Goal: Task Accomplishment & Management: Complete application form

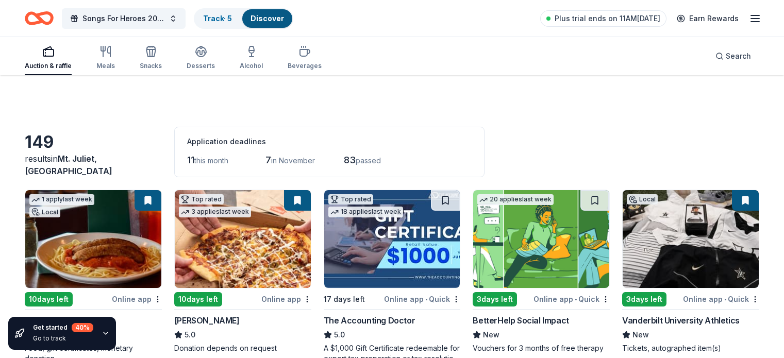
scroll to position [2079, 0]
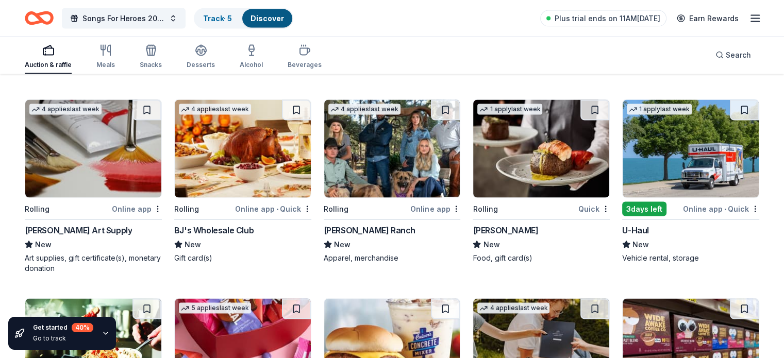
click at [672, 163] on img at bounding box center [690, 149] width 136 height 98
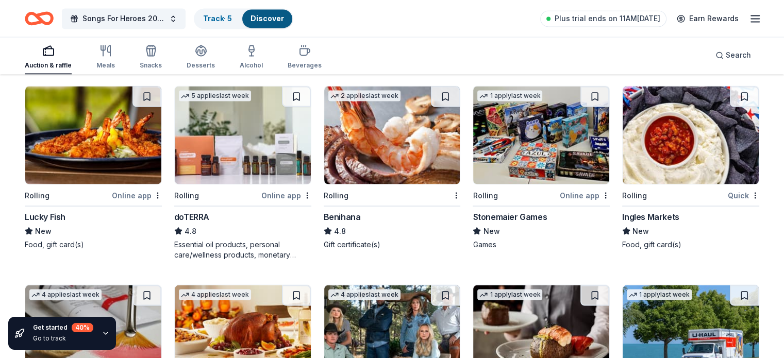
scroll to position [1882, 0]
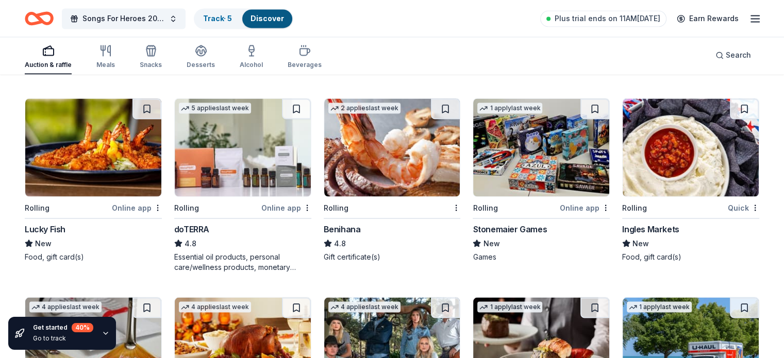
click at [398, 160] on img at bounding box center [392, 147] width 136 height 98
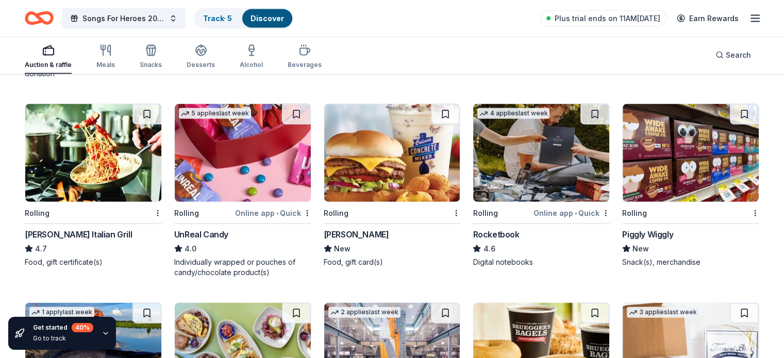
scroll to position [2278, 0]
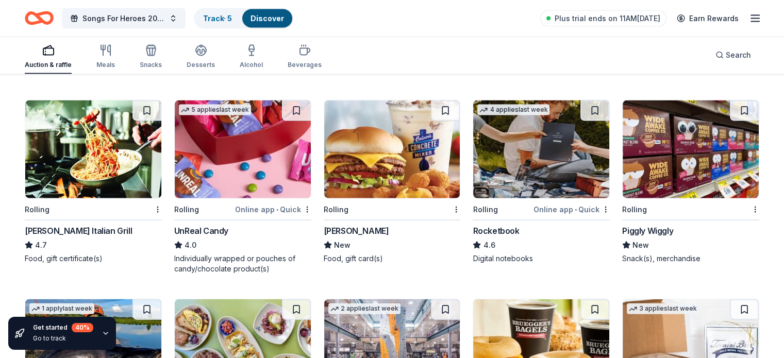
click at [637, 183] on img at bounding box center [690, 149] width 136 height 98
click at [395, 172] on img at bounding box center [392, 149] width 136 height 98
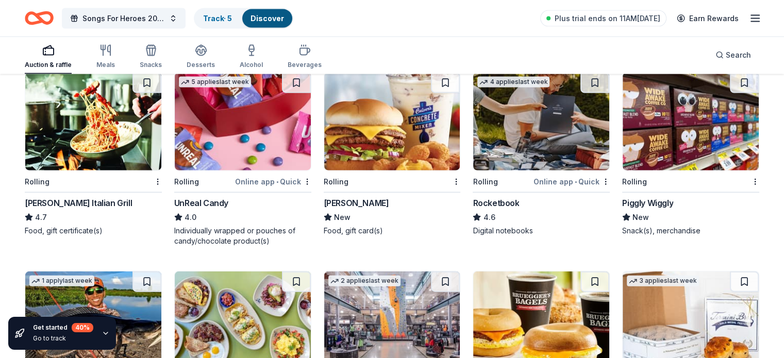
scroll to position [2302, 0]
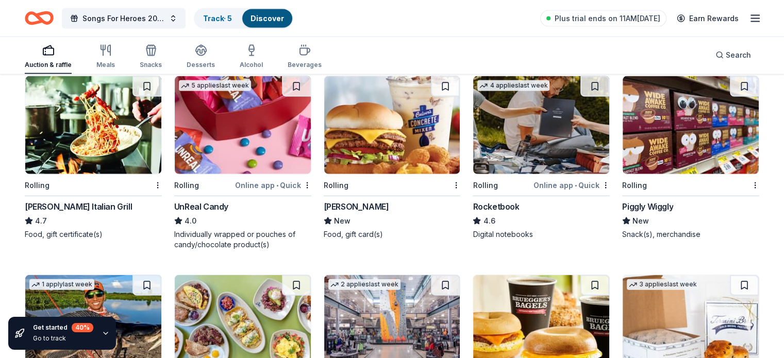
click at [109, 133] on img at bounding box center [93, 125] width 136 height 98
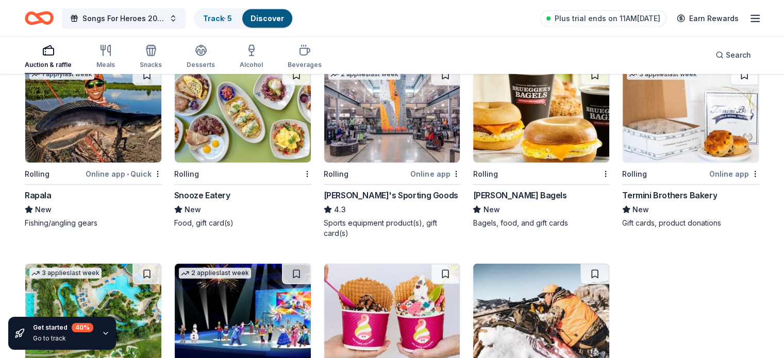
scroll to position [2516, 0]
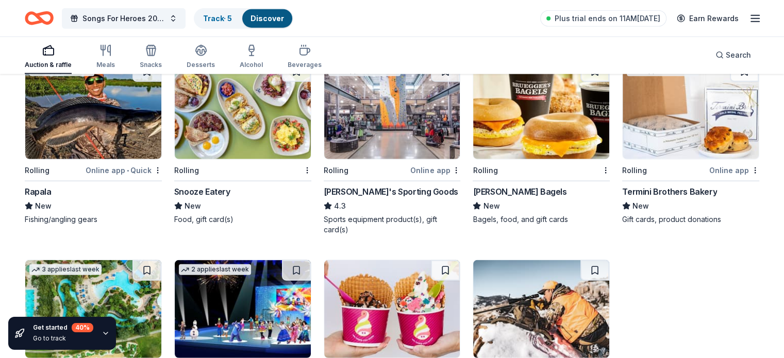
click at [404, 146] on img at bounding box center [392, 110] width 136 height 98
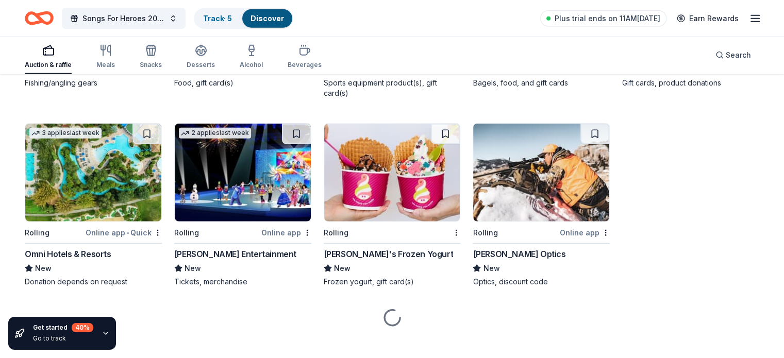
scroll to position [2661, 0]
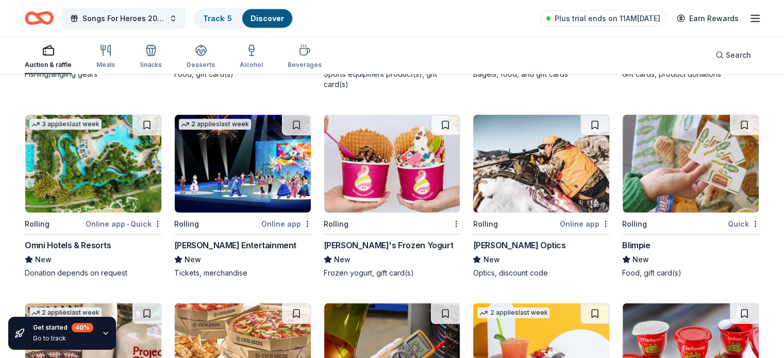
click at [128, 155] on img at bounding box center [93, 164] width 136 height 98
click at [264, 162] on img at bounding box center [243, 164] width 136 height 98
click at [513, 188] on img at bounding box center [541, 164] width 136 height 98
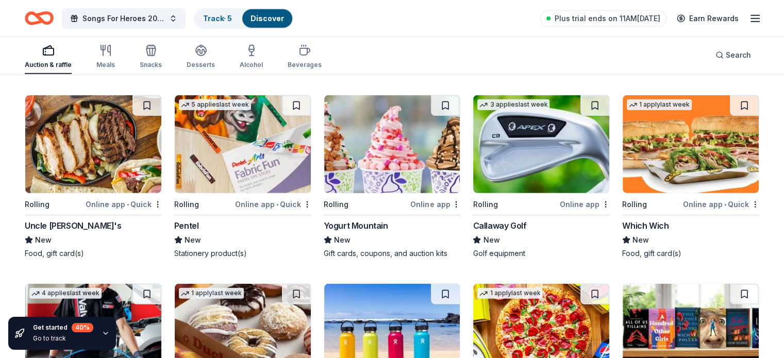
scroll to position [3096, 0]
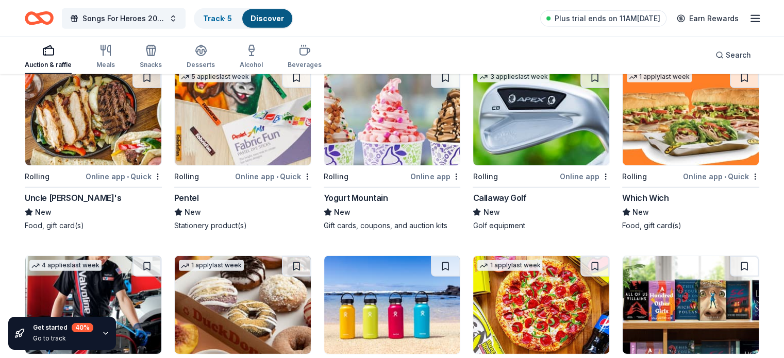
click at [528, 144] on img at bounding box center [541, 117] width 136 height 98
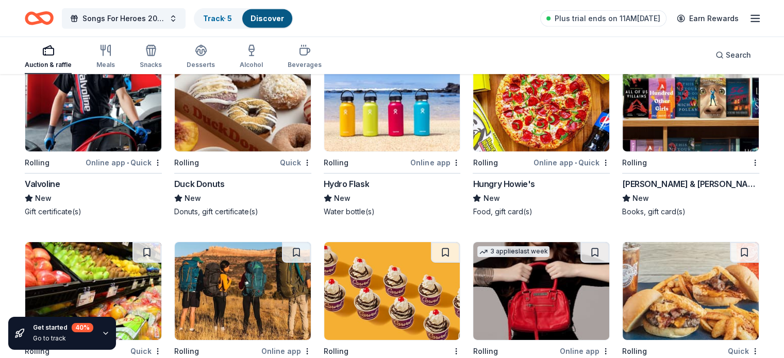
scroll to position [3278, 0]
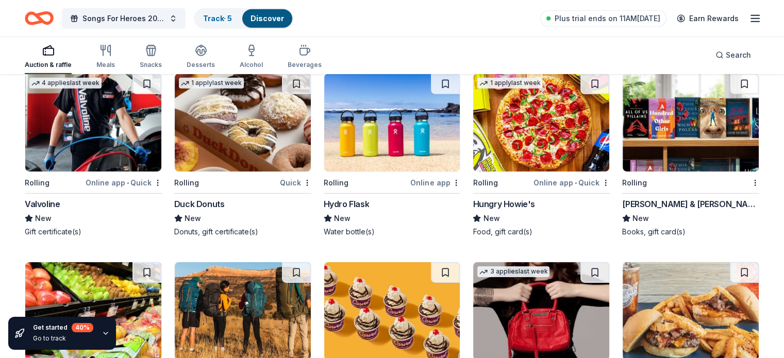
click at [680, 143] on img at bounding box center [690, 123] width 136 height 98
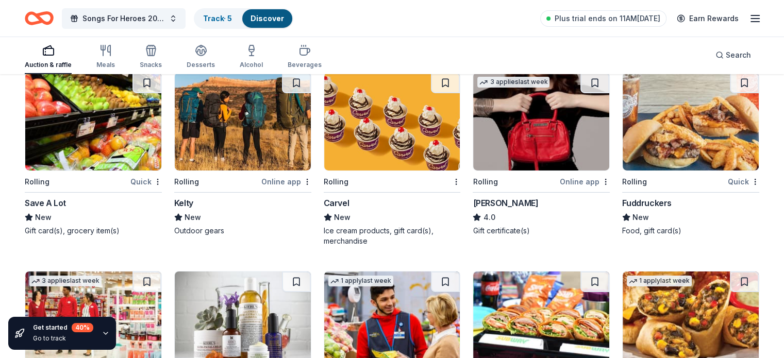
scroll to position [3463, 0]
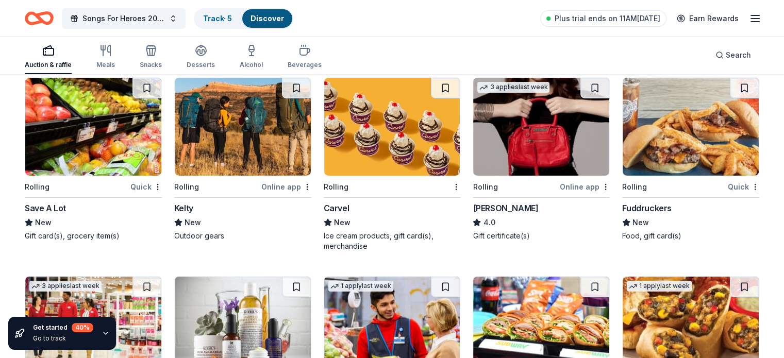
click at [523, 137] on img at bounding box center [541, 127] width 136 height 98
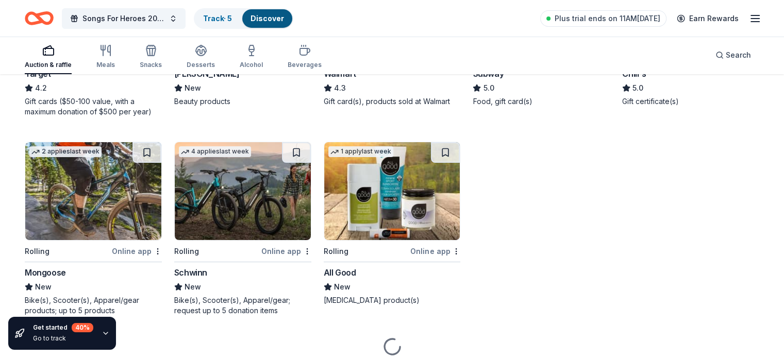
scroll to position [3801, 0]
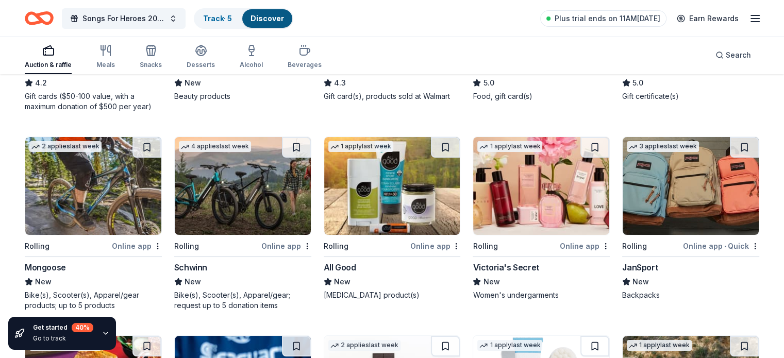
click at [132, 204] on img at bounding box center [93, 186] width 136 height 98
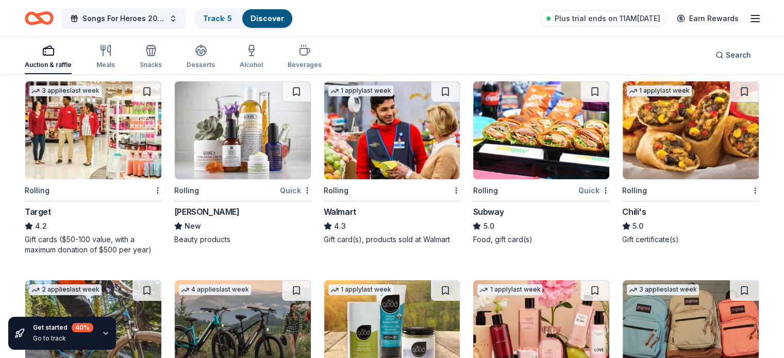
scroll to position [3636, 0]
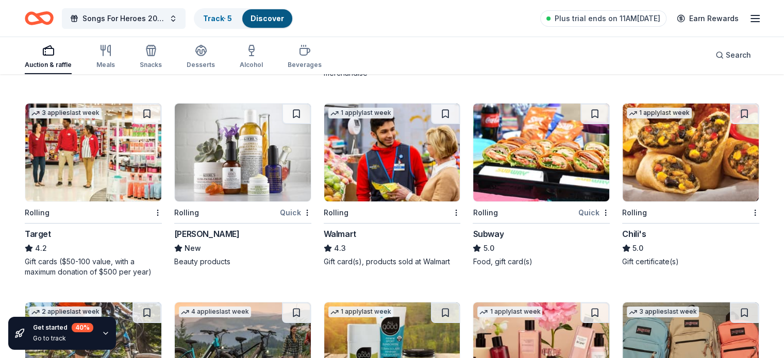
click at [364, 189] on img at bounding box center [392, 153] width 136 height 98
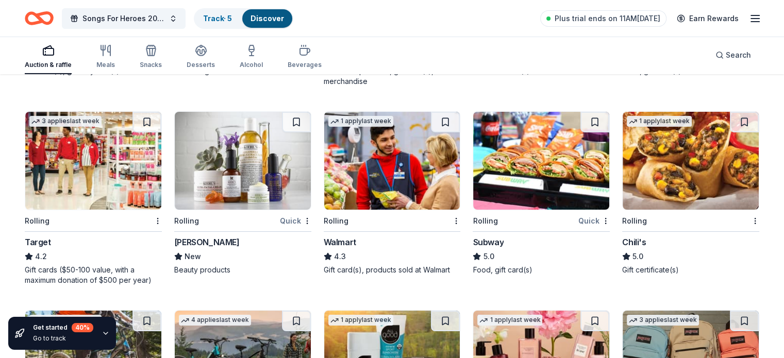
scroll to position [3611, 0]
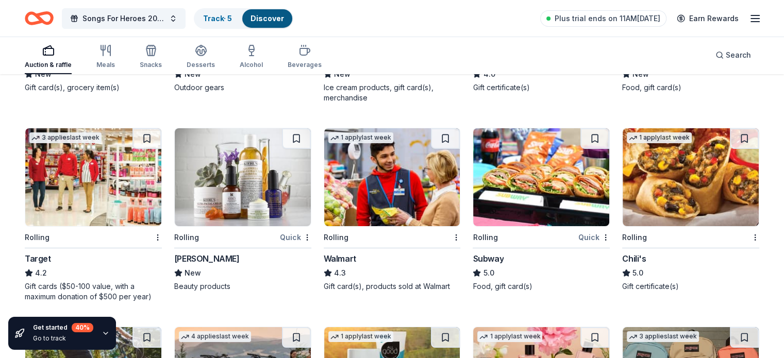
click at [683, 185] on img at bounding box center [690, 177] width 136 height 98
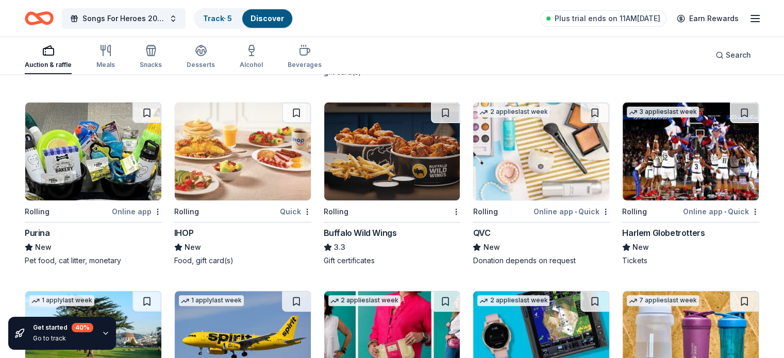
scroll to position [4240, 0]
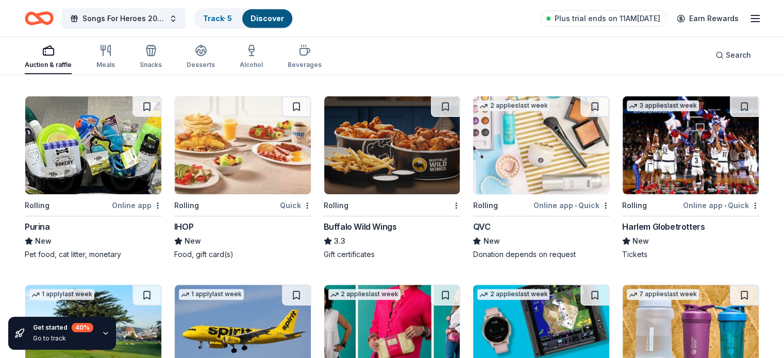
click at [682, 153] on img at bounding box center [690, 145] width 136 height 98
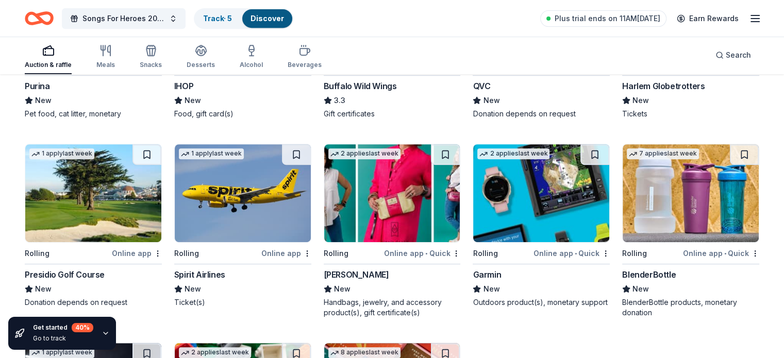
scroll to position [4425, 0]
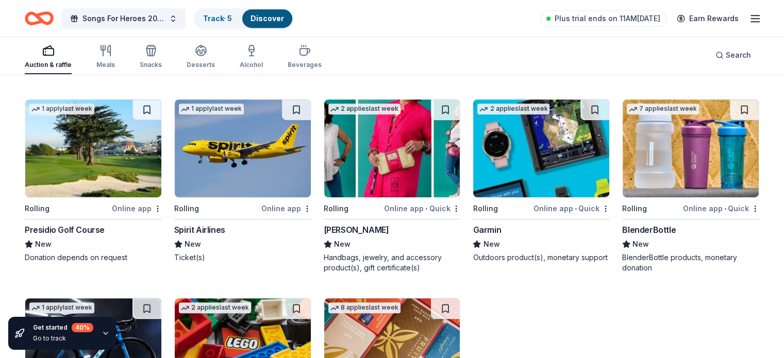
click at [204, 166] on img at bounding box center [243, 148] width 136 height 98
click at [726, 58] on span "Search" at bounding box center [738, 55] width 25 height 12
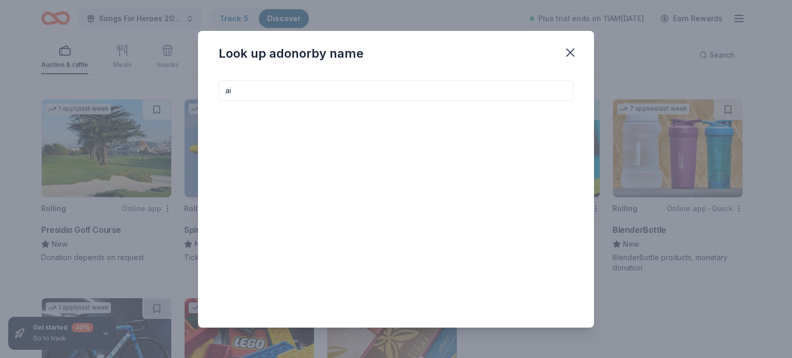
click at [436, 86] on input "ai" at bounding box center [395, 90] width 355 height 21
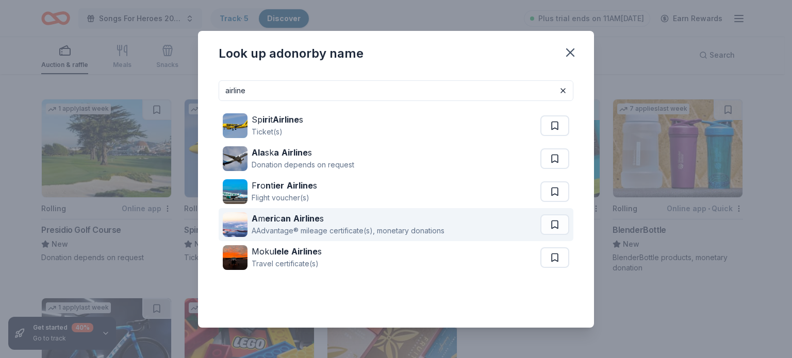
click at [392, 226] on div "AAdvantage® mileage certificate(s), monetary donations" at bounding box center [347, 231] width 193 height 12
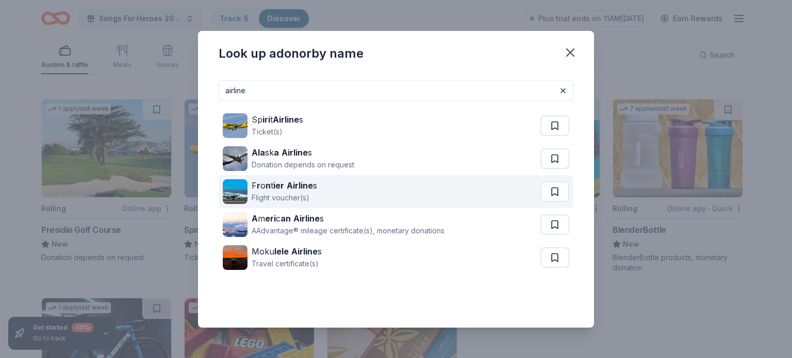
click at [331, 195] on div "F r o n t ier Airline s Flight voucher(s)" at bounding box center [381, 191] width 317 height 33
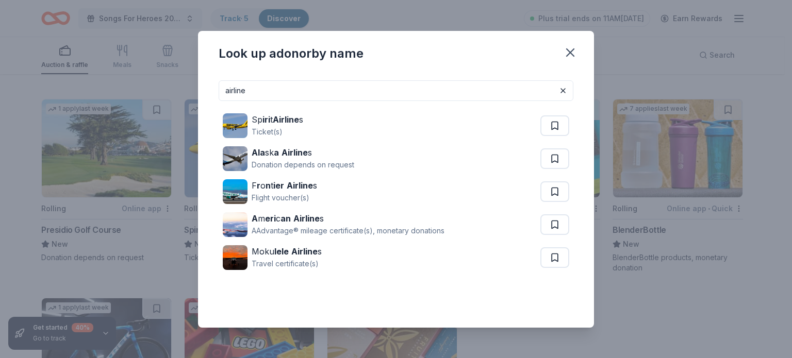
click at [415, 96] on input "airline" at bounding box center [395, 90] width 355 height 21
type input "hotel"
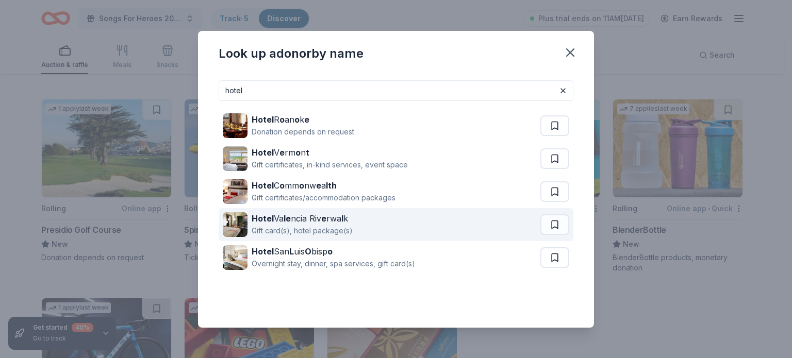
click at [364, 225] on div "Hotel Va le ncia Riv e rwa l k Gift card(s), hotel package(s)" at bounding box center [381, 224] width 317 height 33
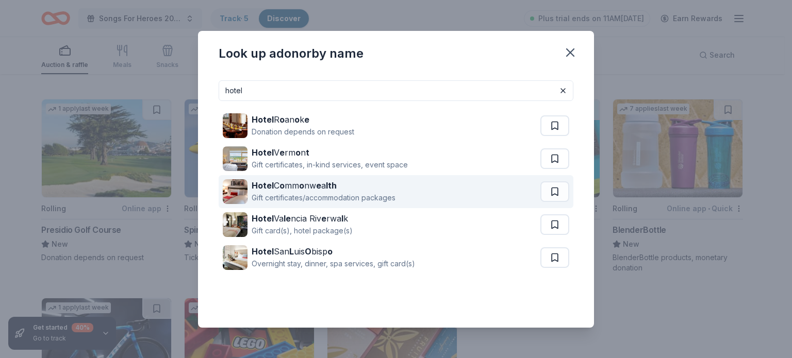
click at [402, 190] on div "Hotel C o mm o nw e a lth Gift certificates/accommodation packages" at bounding box center [381, 191] width 317 height 33
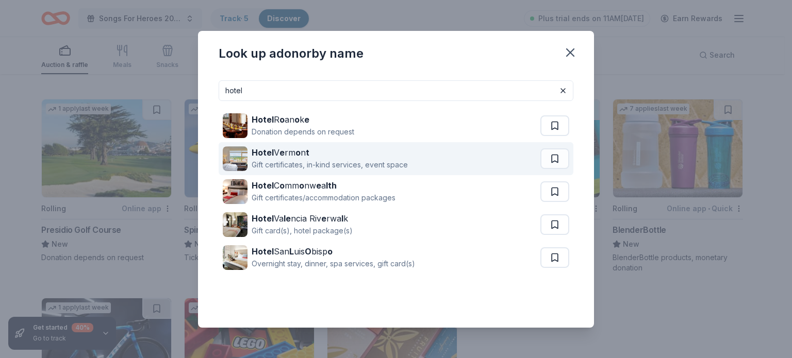
click at [358, 162] on div "Gift certificates, in-kind services, event space" at bounding box center [329, 165] width 156 height 12
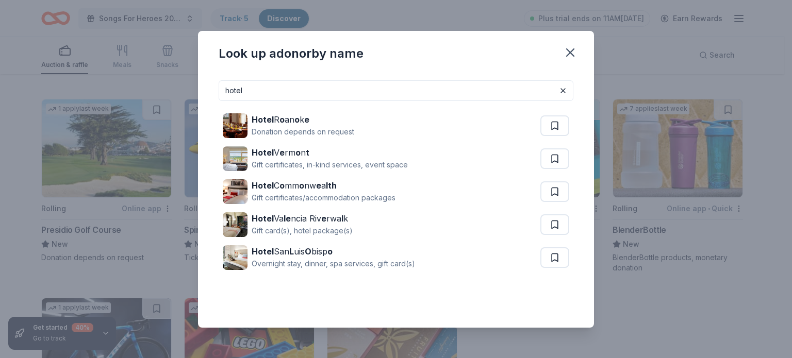
click at [502, 96] on input "hotel" at bounding box center [395, 90] width 355 height 21
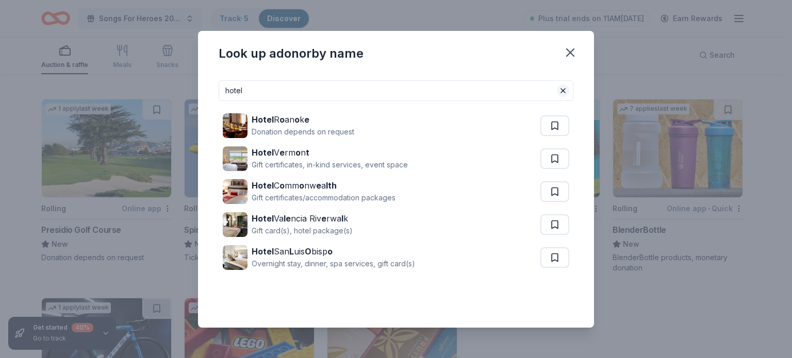
click at [561, 92] on button at bounding box center [563, 91] width 12 height 12
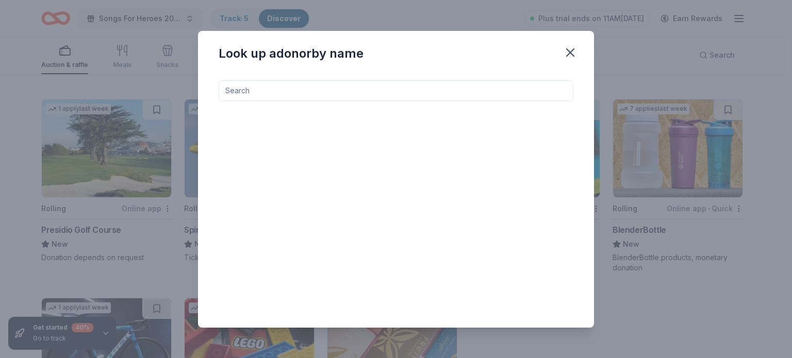
click at [484, 84] on input at bounding box center [395, 90] width 355 height 21
type input "s"
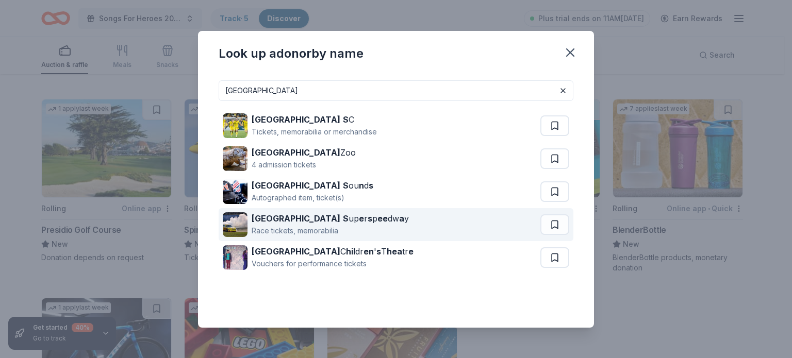
type input "nashville"
click at [399, 224] on div "Nashville S up e r s p ee dw a y Race tickets, memorabilia" at bounding box center [381, 224] width 317 height 33
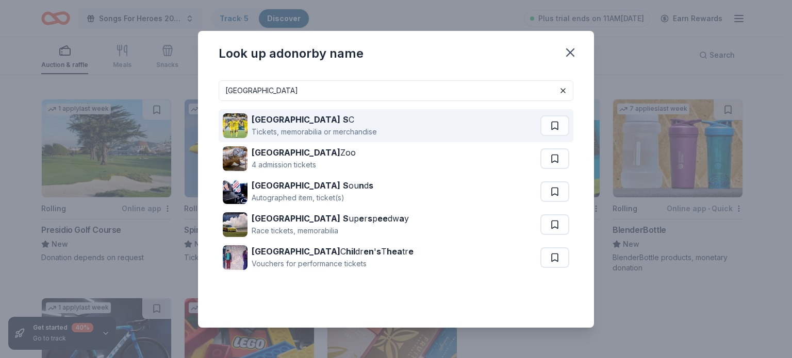
click at [309, 116] on div "Nashville S C" at bounding box center [313, 119] width 125 height 12
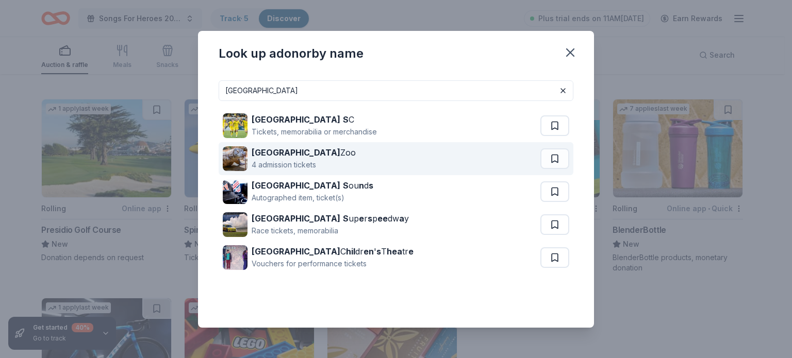
click at [365, 164] on div "Nashville Zoo 4 admission tickets" at bounding box center [381, 158] width 317 height 33
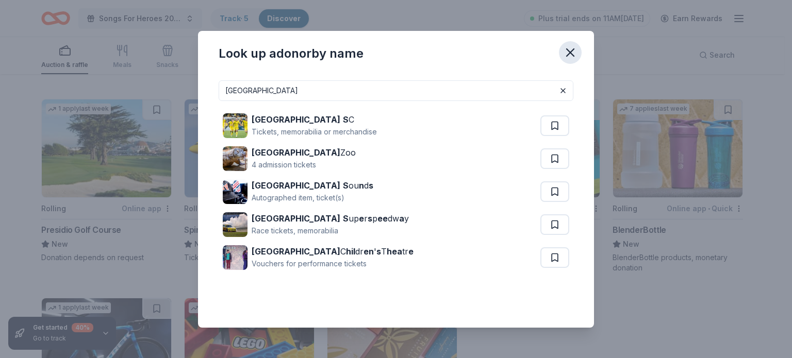
click at [566, 53] on icon "button" at bounding box center [570, 52] width 14 height 14
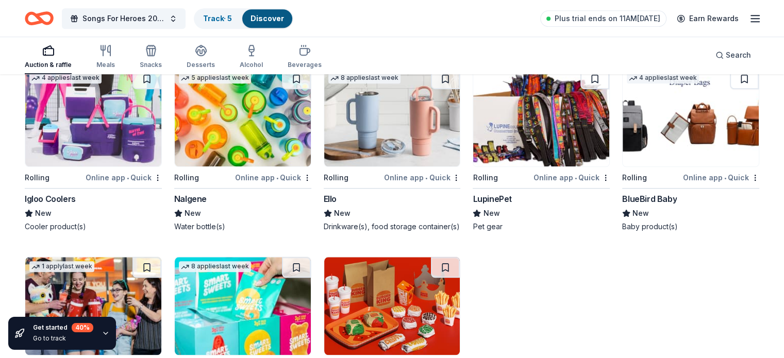
scroll to position [5006, 0]
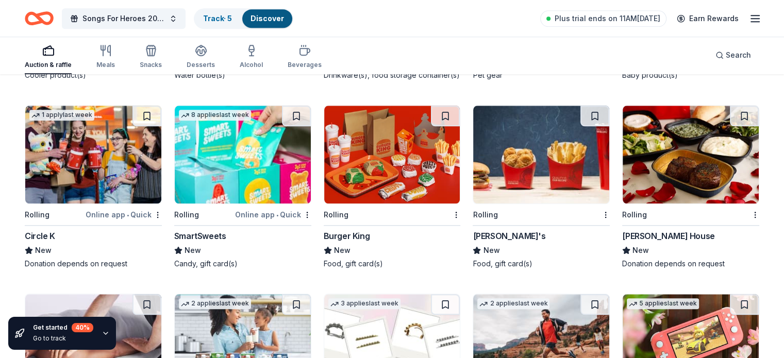
click at [152, 177] on img at bounding box center [93, 155] width 136 height 98
click at [689, 179] on img at bounding box center [690, 155] width 136 height 98
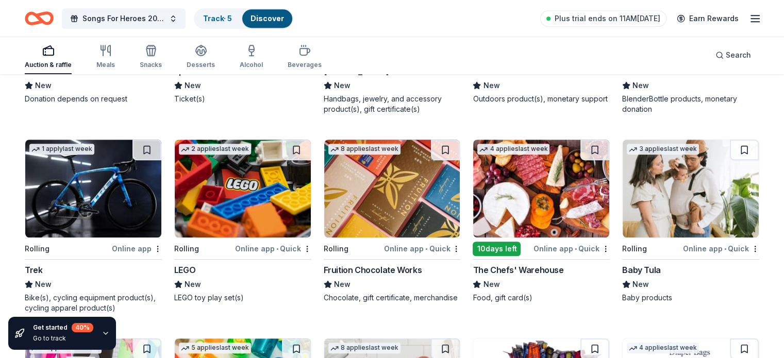
scroll to position [4592, 0]
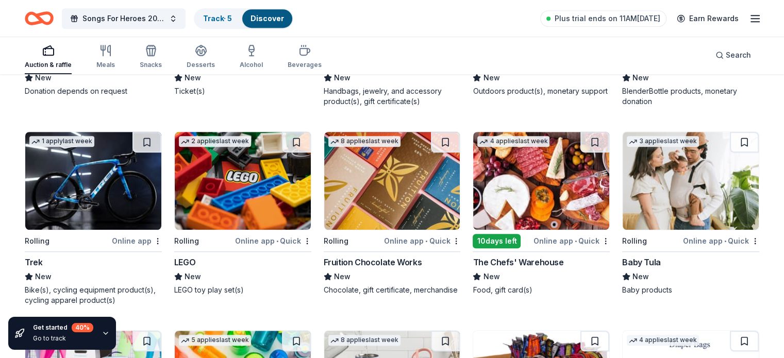
click at [136, 194] on img at bounding box center [93, 181] width 136 height 98
click at [309, 54] on div "button" at bounding box center [305, 50] width 34 height 12
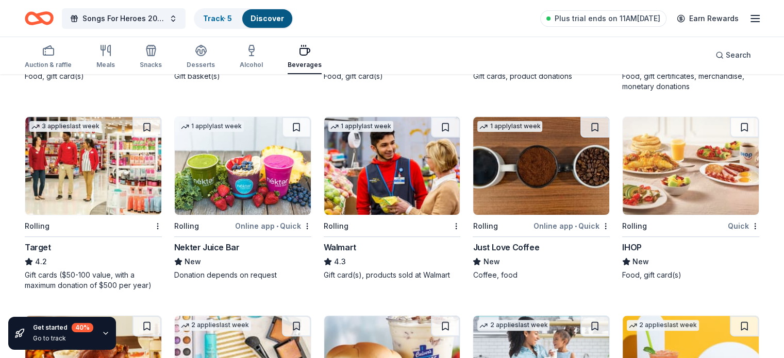
scroll to position [275, 0]
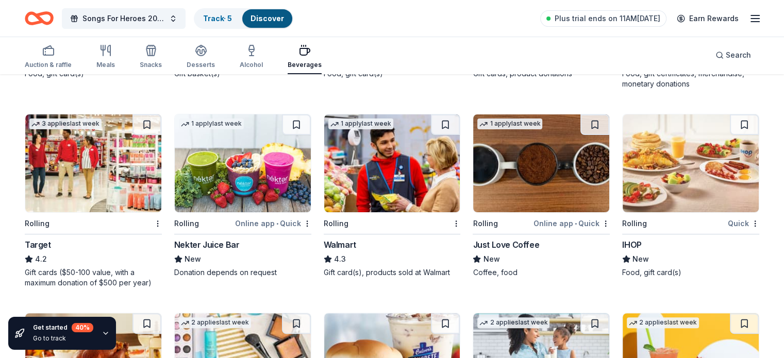
click at [52, 152] on img at bounding box center [93, 163] width 136 height 98
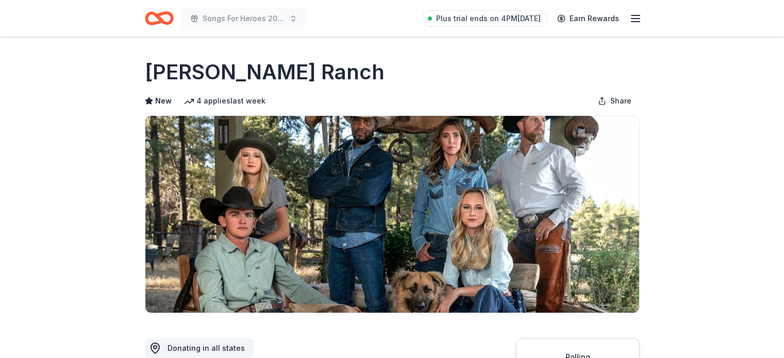
scroll to position [247, 0]
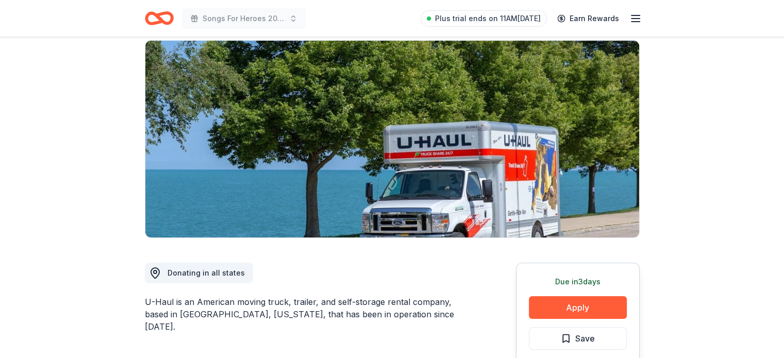
scroll to position [77, 0]
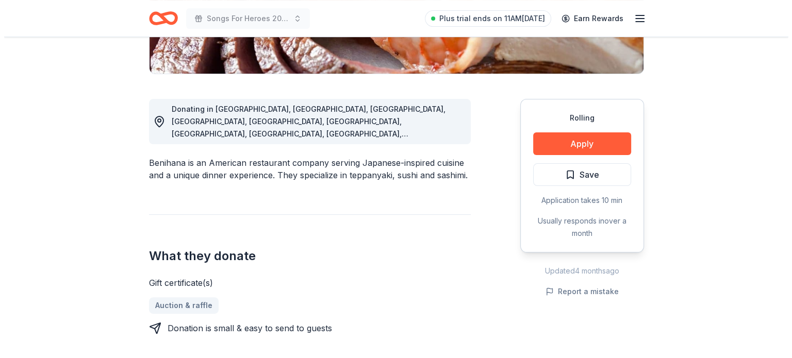
scroll to position [237, 0]
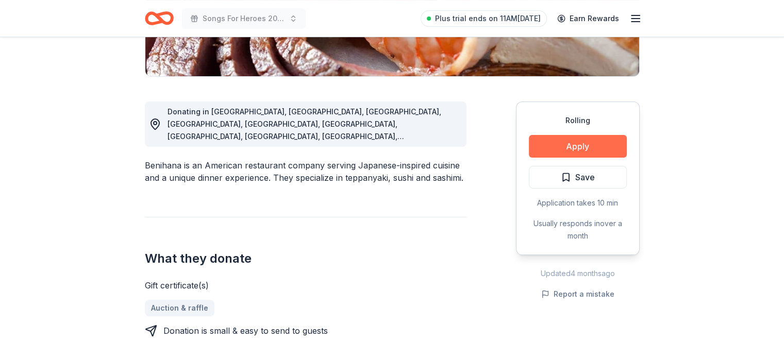
click at [573, 150] on button "Apply" at bounding box center [578, 146] width 98 height 23
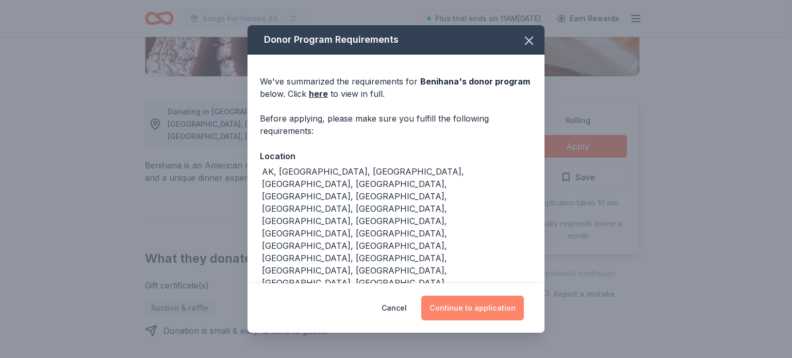
click at [484, 309] on button "Continue to application" at bounding box center [472, 308] width 103 height 25
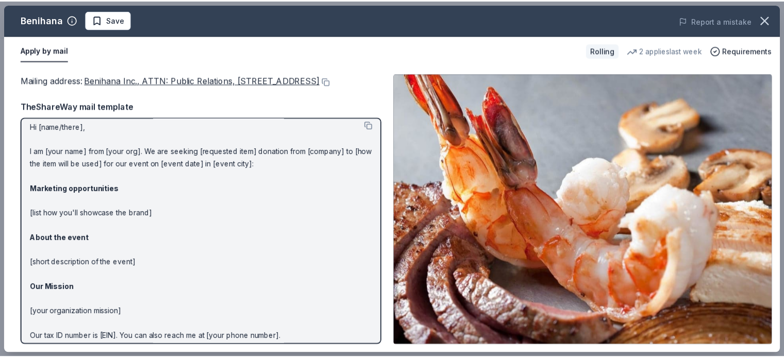
scroll to position [0, 0]
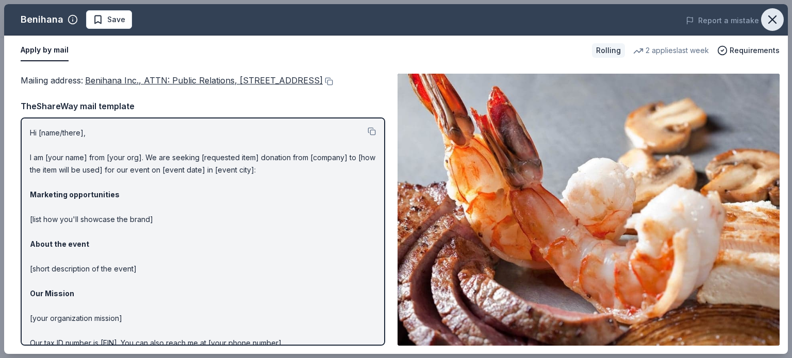
click at [771, 22] on icon "button" at bounding box center [772, 19] width 14 height 14
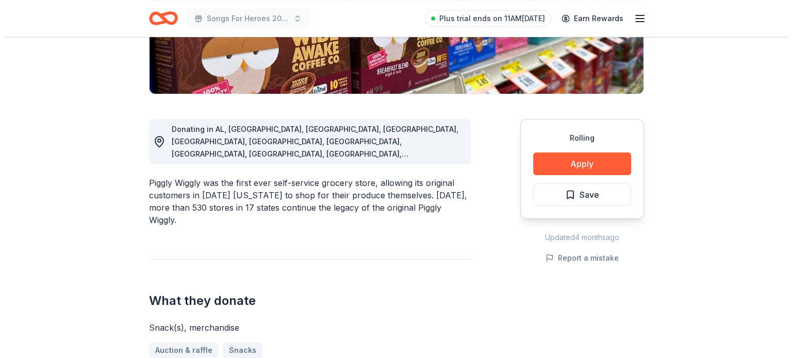
scroll to position [221, 0]
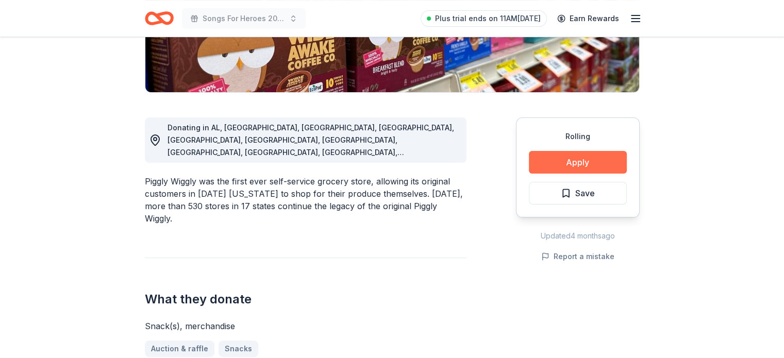
click at [548, 164] on button "Apply" at bounding box center [578, 162] width 98 height 23
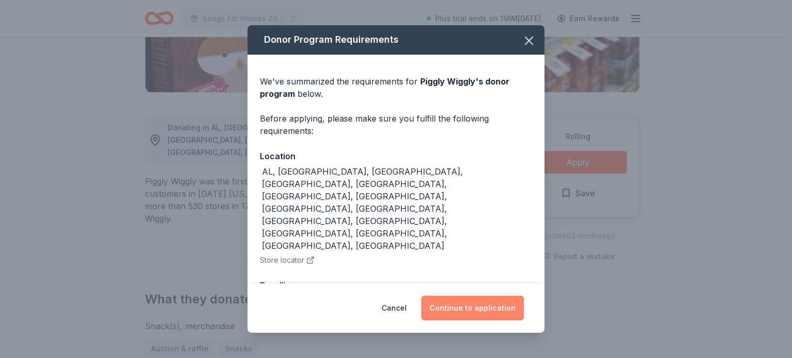
click at [478, 296] on button "Continue to application" at bounding box center [472, 308] width 103 height 25
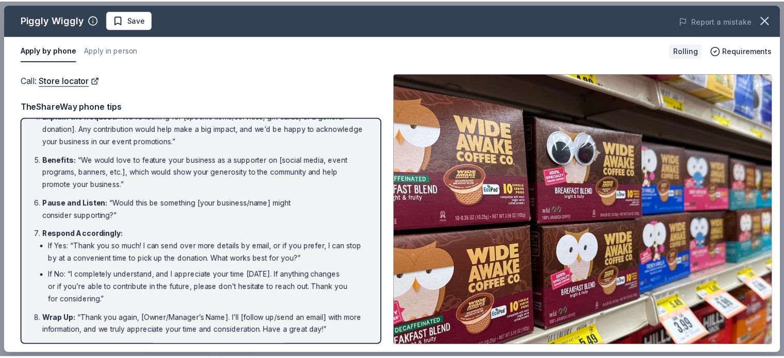
scroll to position [0, 0]
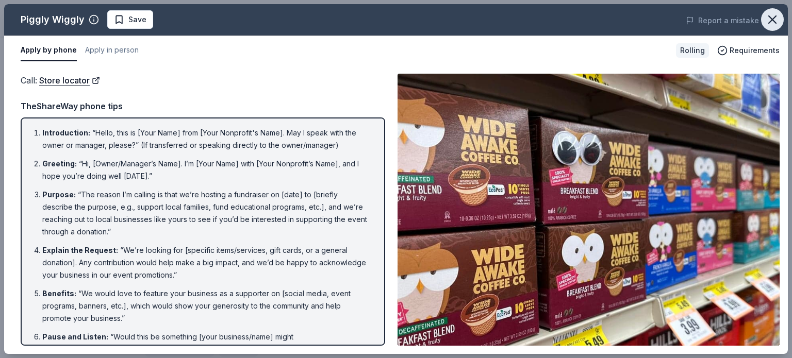
click at [773, 14] on icon "button" at bounding box center [772, 19] width 14 height 14
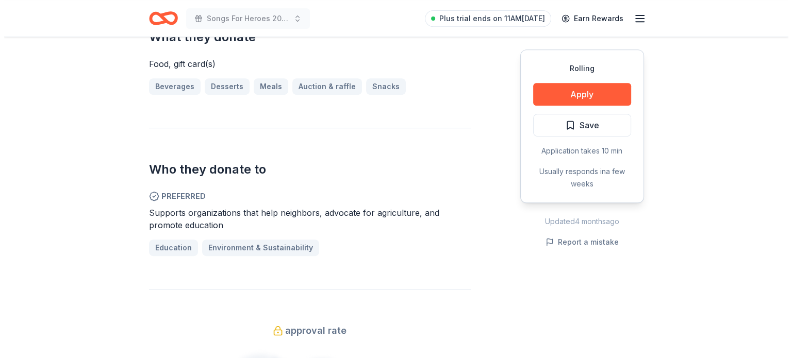
scroll to position [452, 0]
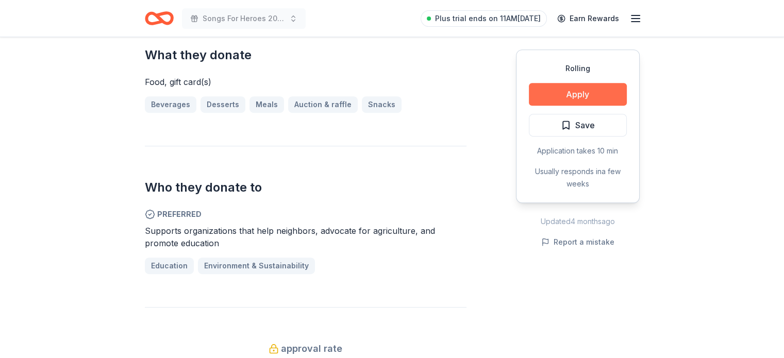
click at [604, 100] on button "Apply" at bounding box center [578, 94] width 98 height 23
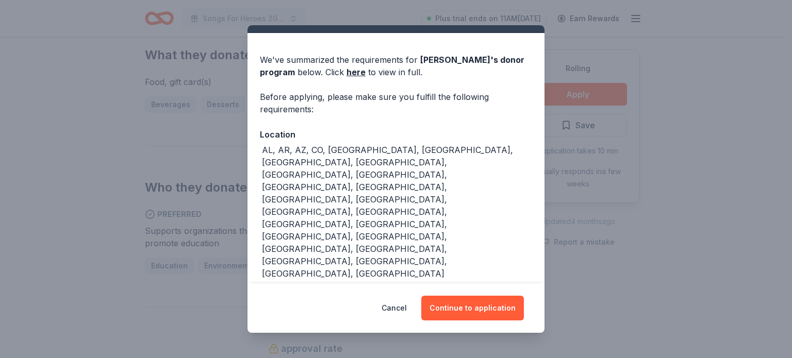
scroll to position [28, 0]
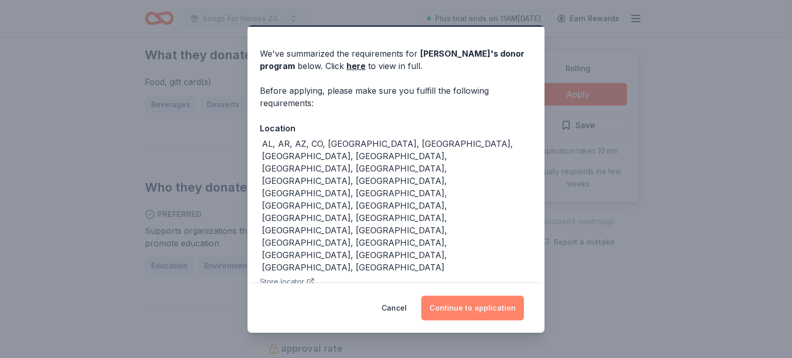
click at [473, 308] on button "Continue to application" at bounding box center [472, 308] width 103 height 25
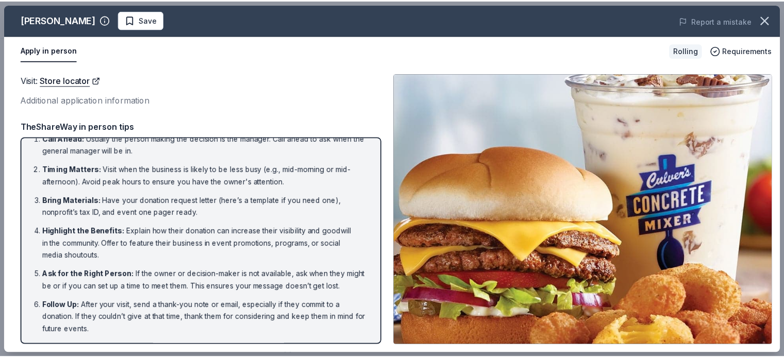
scroll to position [25, 0]
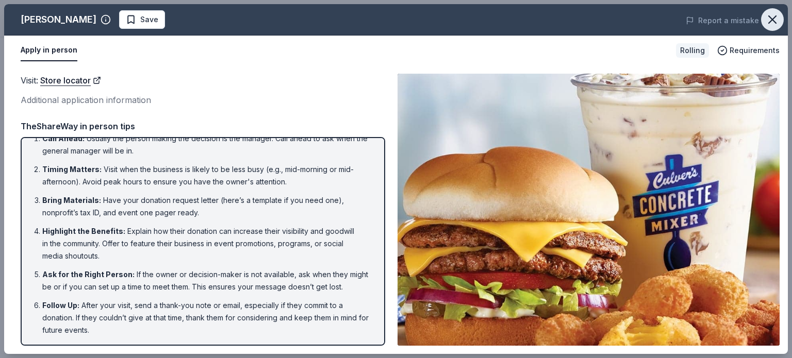
click at [776, 16] on icon "button" at bounding box center [772, 19] width 14 height 14
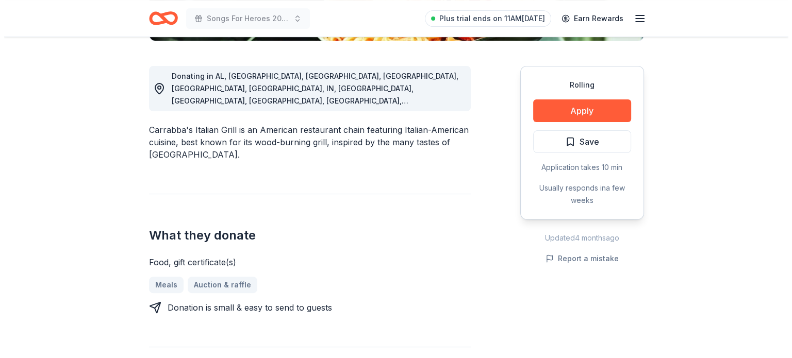
scroll to position [278, 0]
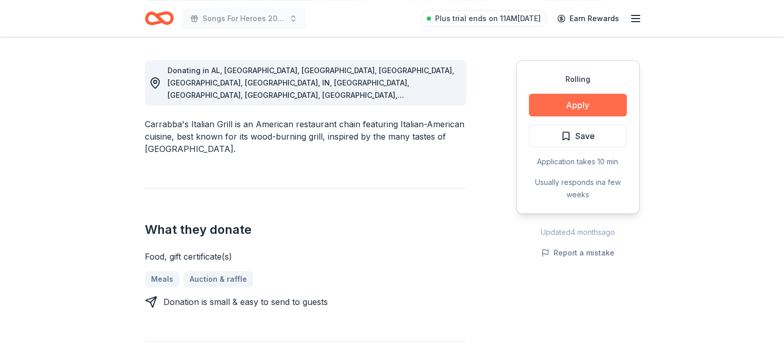
click at [604, 103] on button "Apply" at bounding box center [578, 105] width 98 height 23
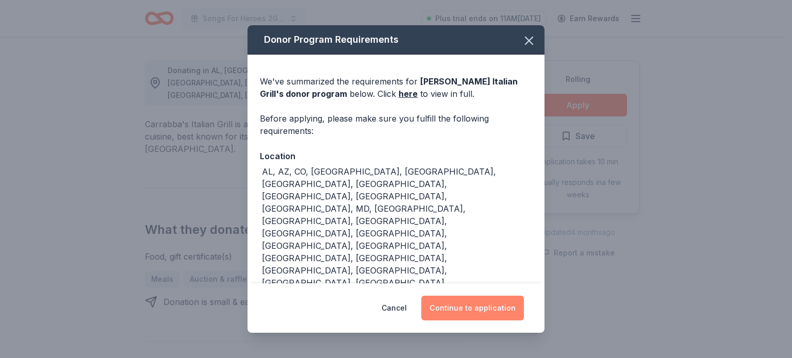
click at [472, 297] on button "Continue to application" at bounding box center [472, 308] width 103 height 25
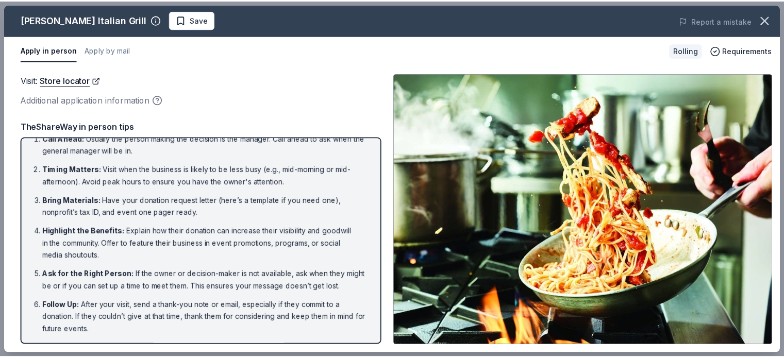
scroll to position [0, 0]
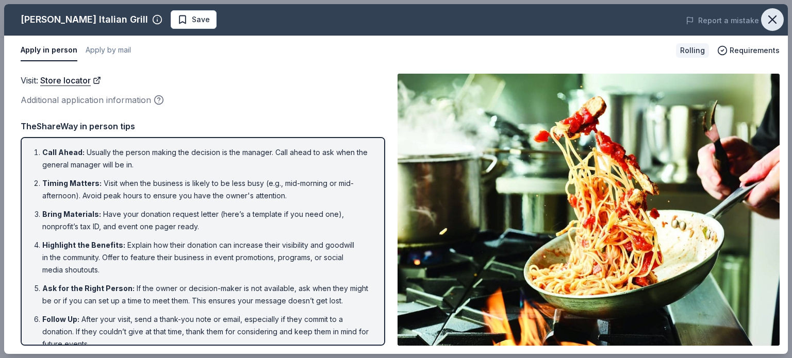
click at [773, 20] on icon "button" at bounding box center [772, 19] width 14 height 14
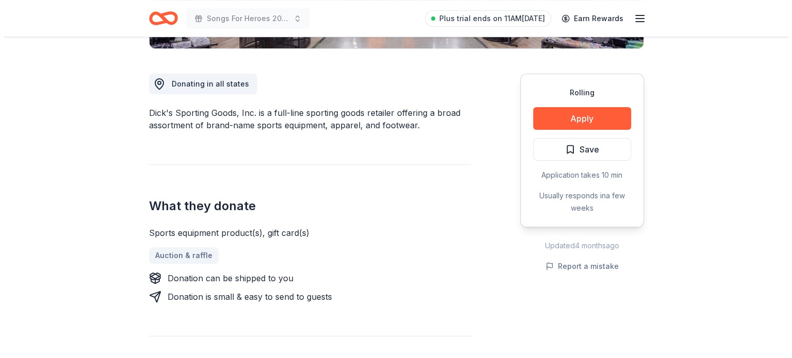
scroll to position [260, 0]
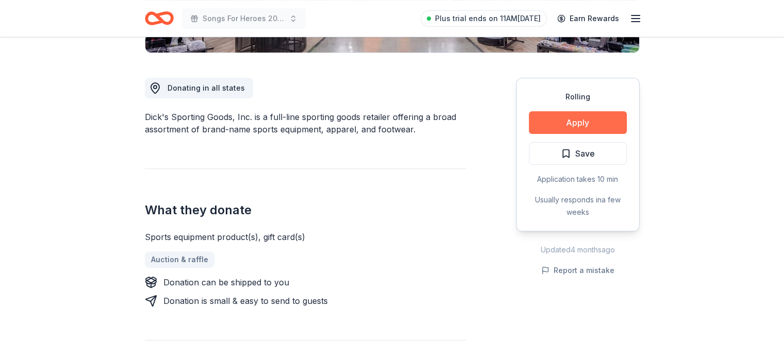
click at [596, 121] on button "Apply" at bounding box center [578, 122] width 98 height 23
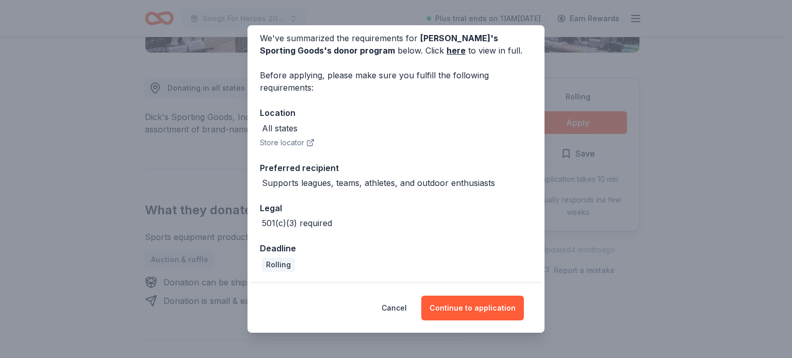
scroll to position [0, 0]
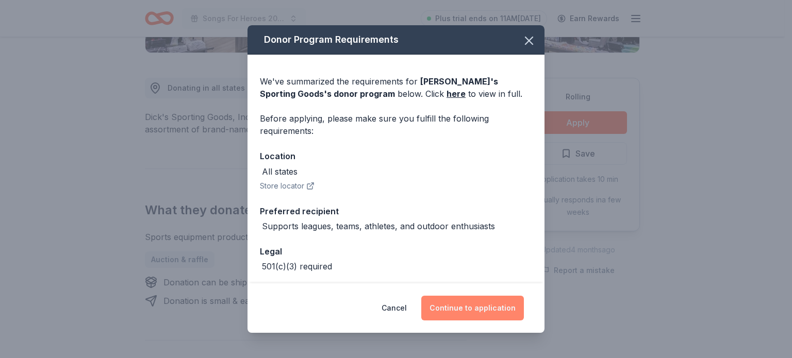
click at [478, 308] on button "Continue to application" at bounding box center [472, 308] width 103 height 25
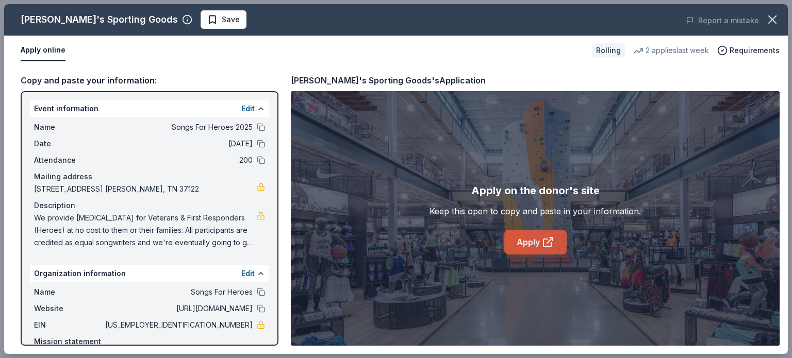
click at [513, 241] on link "Apply" at bounding box center [535, 242] width 62 height 25
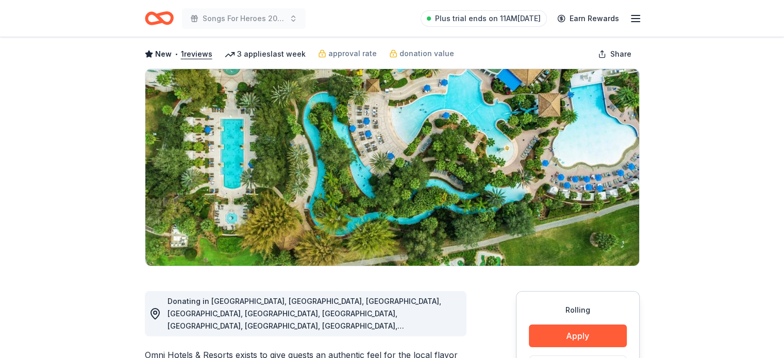
scroll to position [58, 0]
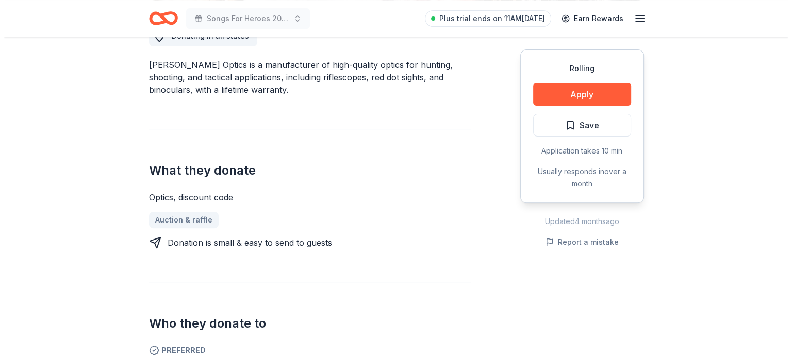
scroll to position [300, 0]
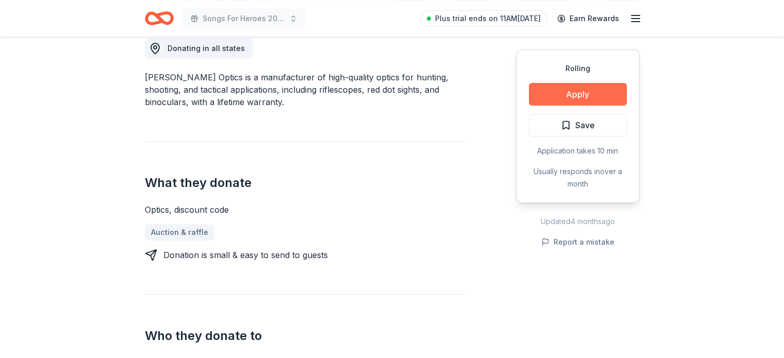
click at [565, 83] on button "Apply" at bounding box center [578, 94] width 98 height 23
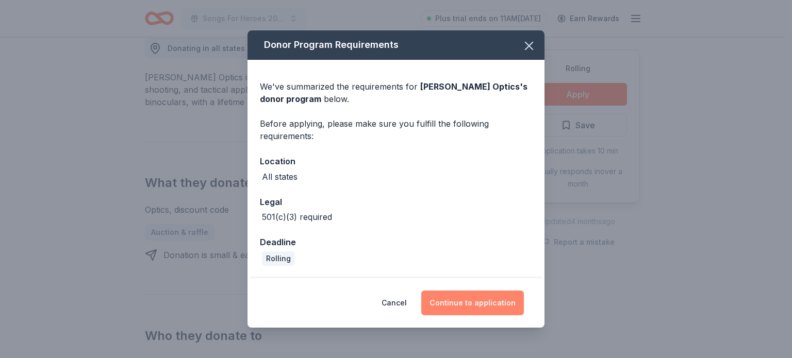
click at [483, 300] on button "Continue to application" at bounding box center [472, 303] width 103 height 25
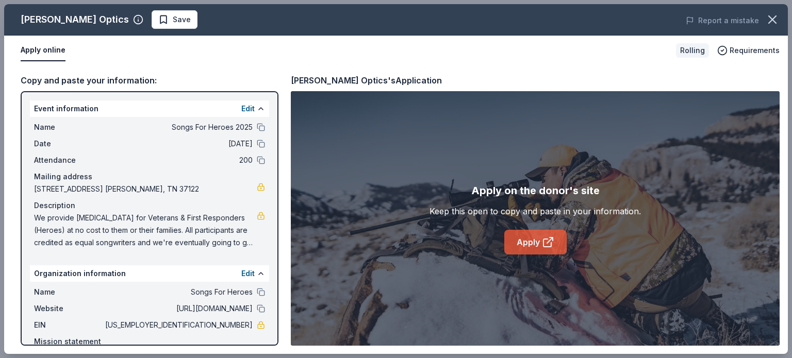
click at [508, 245] on link "Apply" at bounding box center [535, 242] width 62 height 25
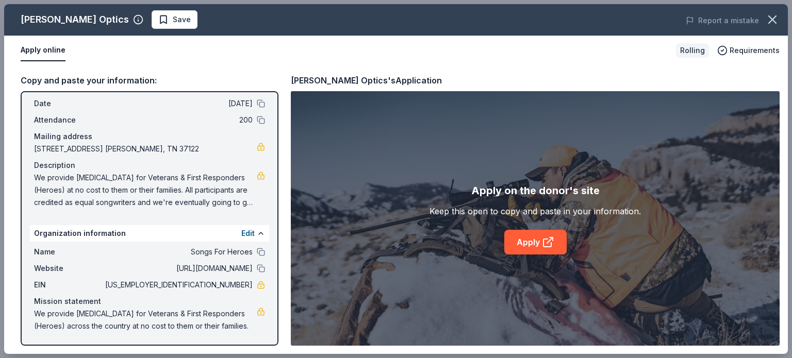
scroll to position [0, 0]
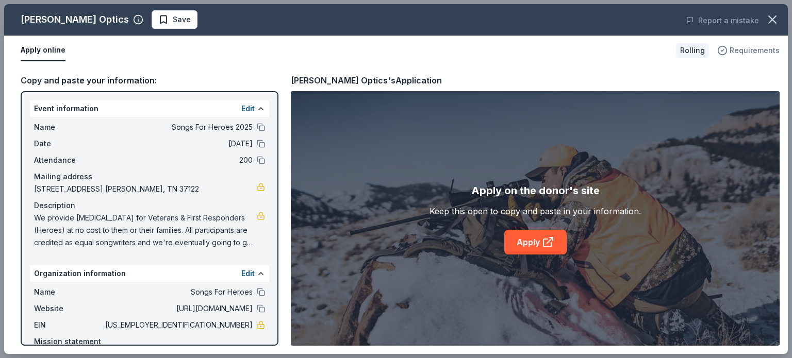
click at [736, 49] on span "Requirements" at bounding box center [754, 50] width 50 height 12
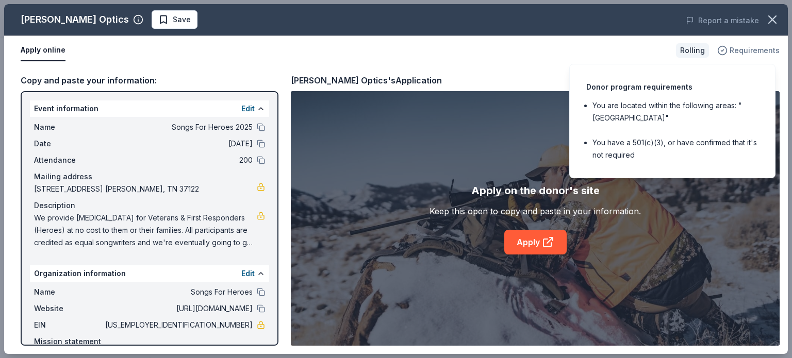
click at [736, 49] on span "Requirements" at bounding box center [754, 50] width 50 height 12
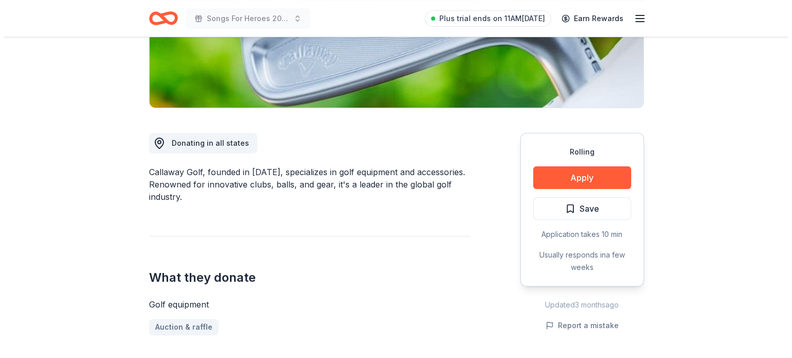
scroll to position [199, 0]
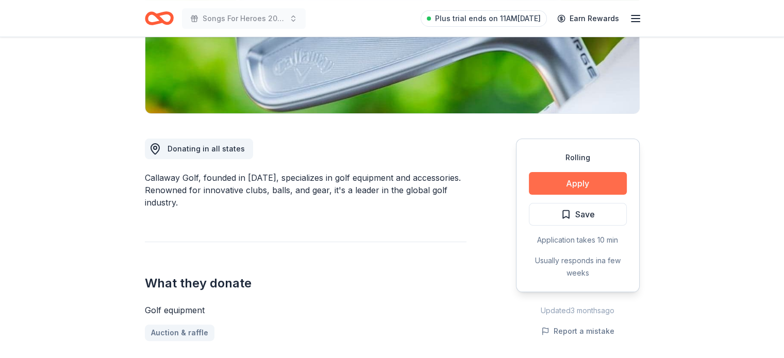
click at [585, 182] on button "Apply" at bounding box center [578, 183] width 98 height 23
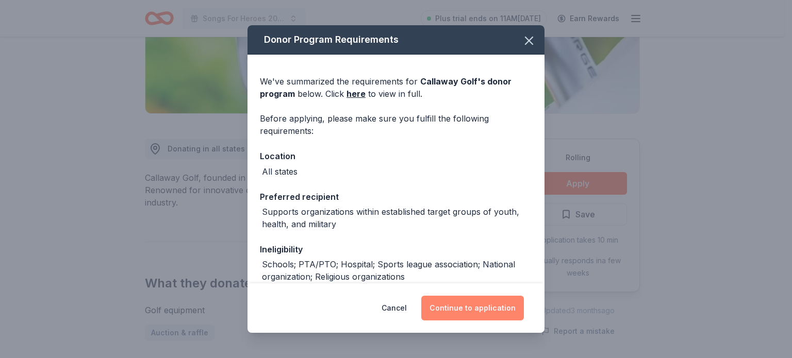
click at [510, 313] on button "Continue to application" at bounding box center [472, 308] width 103 height 25
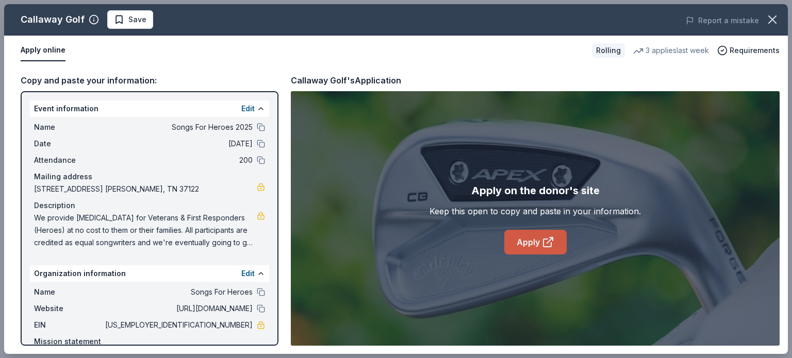
click at [524, 243] on link "Apply" at bounding box center [535, 242] width 62 height 25
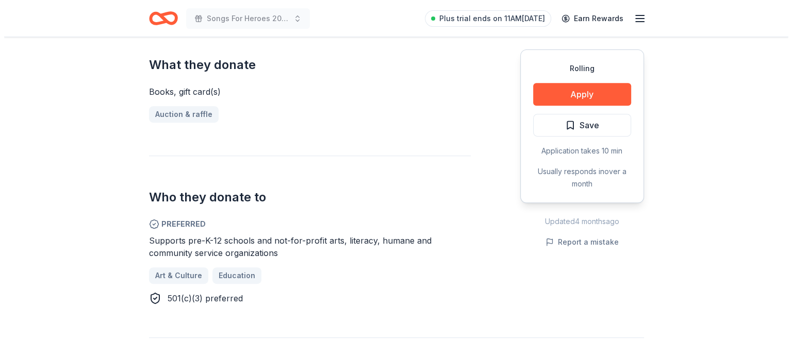
scroll to position [412, 0]
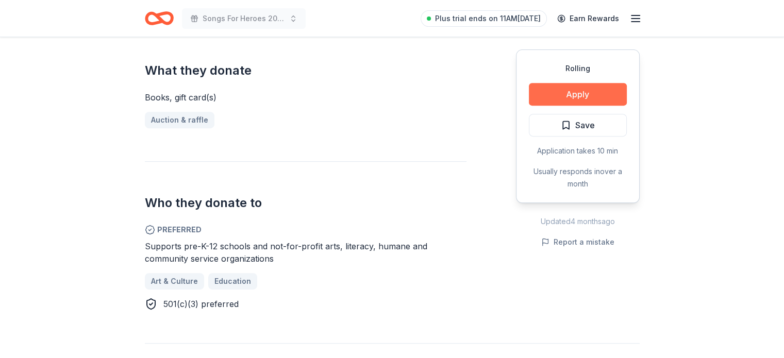
click at [612, 89] on button "Apply" at bounding box center [578, 94] width 98 height 23
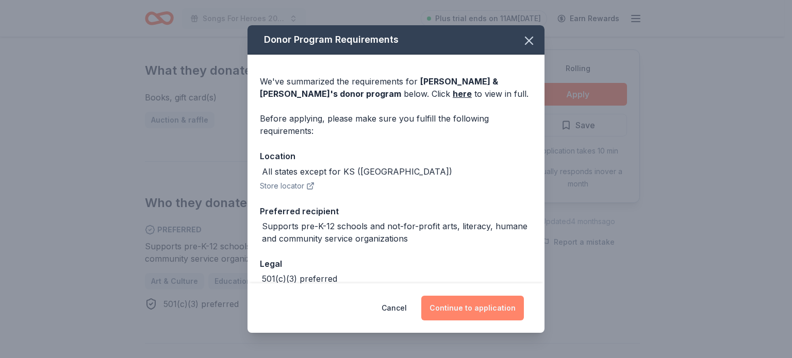
click at [482, 305] on button "Continue to application" at bounding box center [472, 308] width 103 height 25
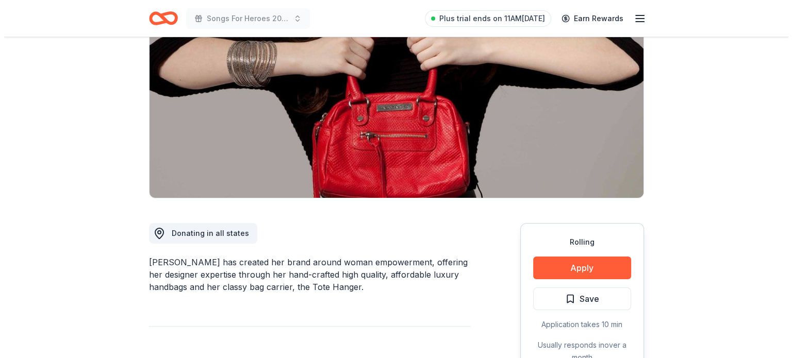
scroll to position [116, 0]
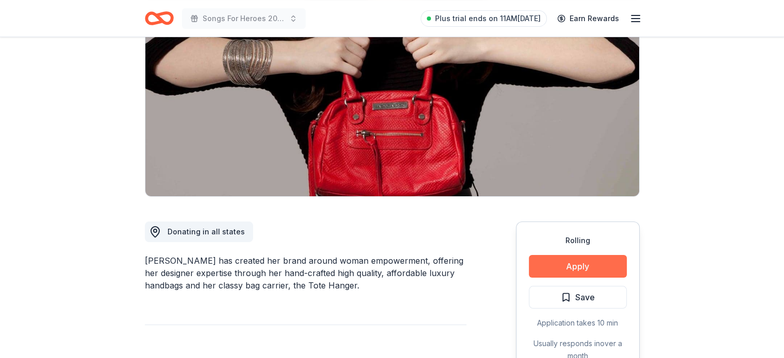
click at [568, 263] on button "Apply" at bounding box center [578, 266] width 98 height 23
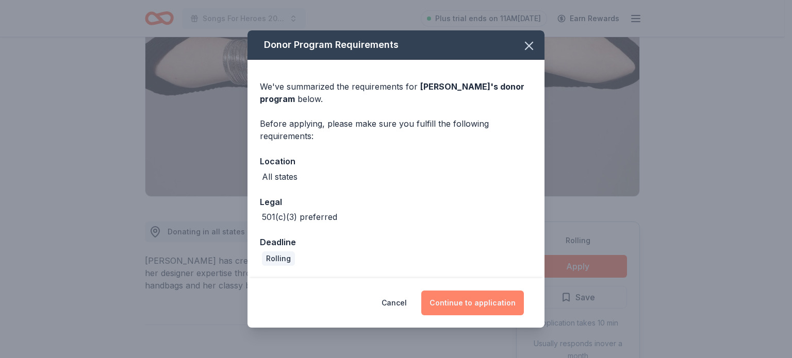
click at [476, 296] on button "Continue to application" at bounding box center [472, 303] width 103 height 25
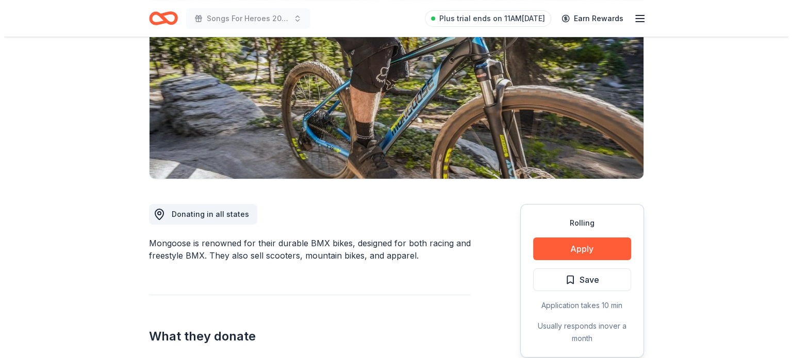
scroll to position [129, 0]
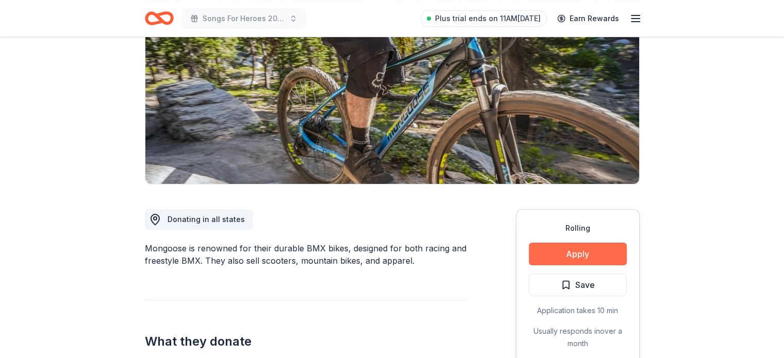
click at [583, 258] on button "Apply" at bounding box center [578, 254] width 98 height 23
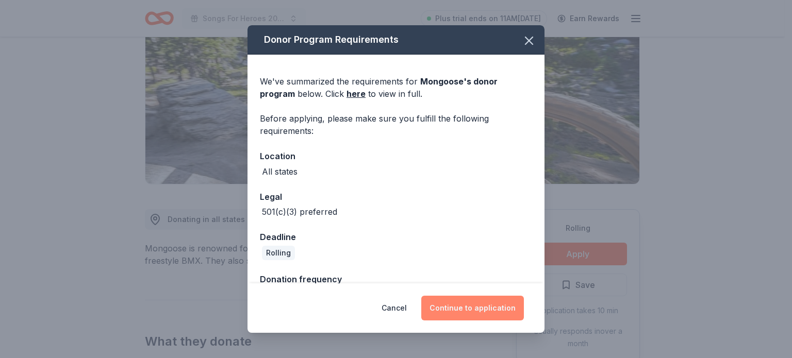
click at [480, 306] on button "Continue to application" at bounding box center [472, 308] width 103 height 25
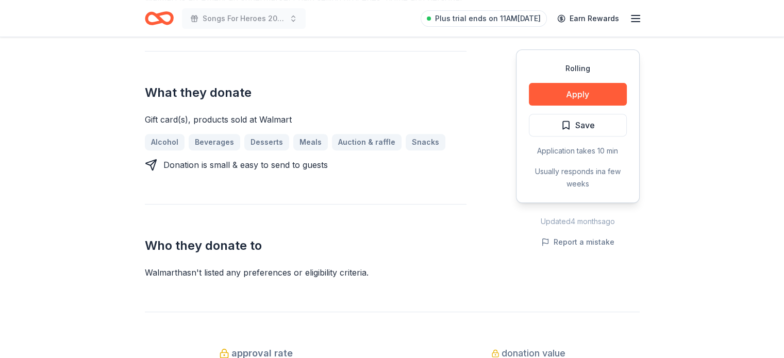
scroll to position [380, 0]
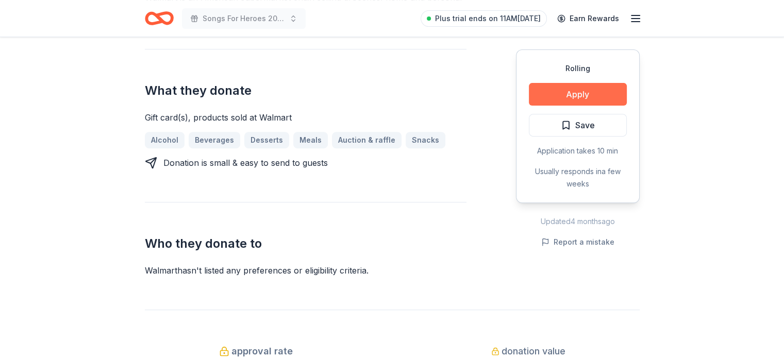
click at [593, 94] on button "Apply" at bounding box center [578, 94] width 98 height 23
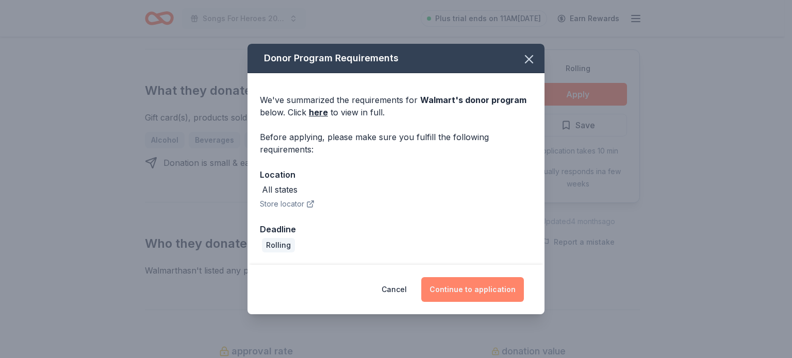
click at [492, 288] on button "Continue to application" at bounding box center [472, 289] width 103 height 25
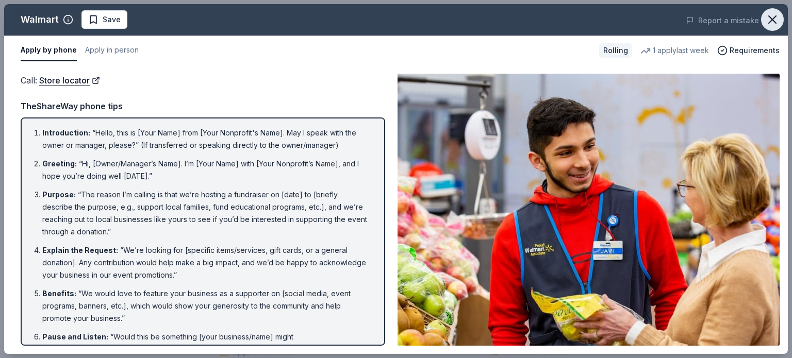
click at [777, 14] on icon "button" at bounding box center [772, 19] width 14 height 14
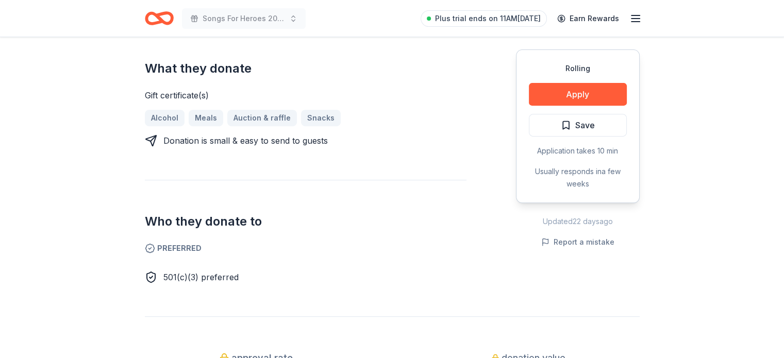
scroll to position [403, 0]
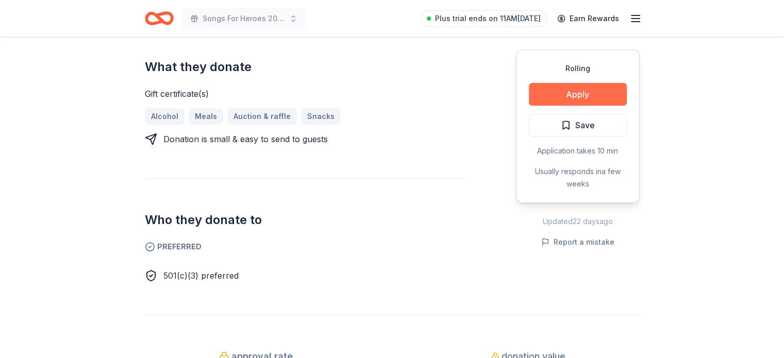
click at [608, 88] on button "Apply" at bounding box center [578, 94] width 98 height 23
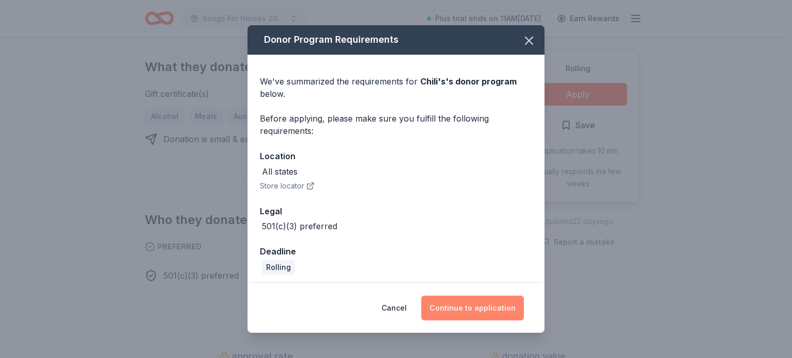
click at [468, 306] on button "Continue to application" at bounding box center [472, 308] width 103 height 25
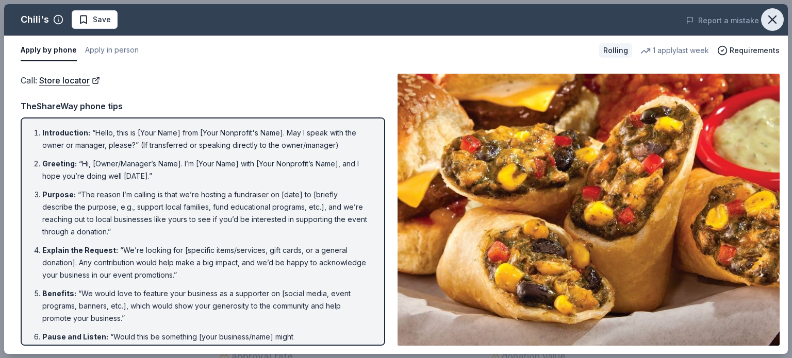
click at [775, 22] on icon "button" at bounding box center [771, 19] width 7 height 7
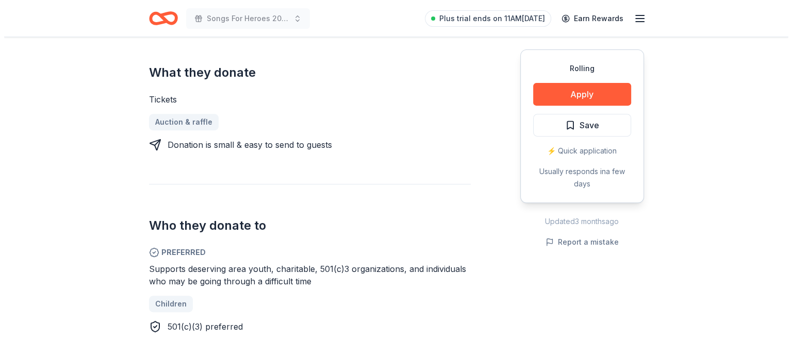
scroll to position [405, 0]
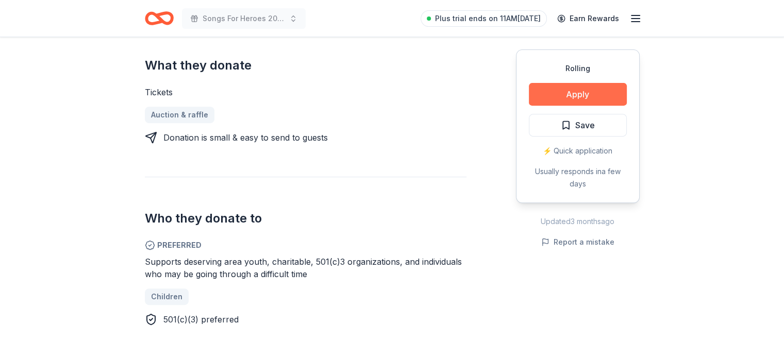
click at [591, 86] on button "Apply" at bounding box center [578, 94] width 98 height 23
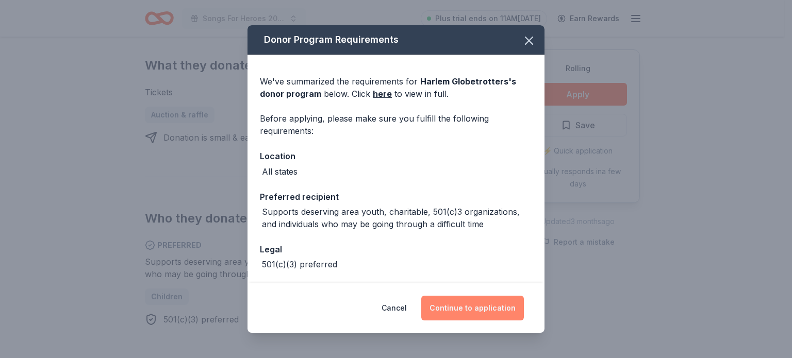
click at [463, 310] on button "Continue to application" at bounding box center [472, 308] width 103 height 25
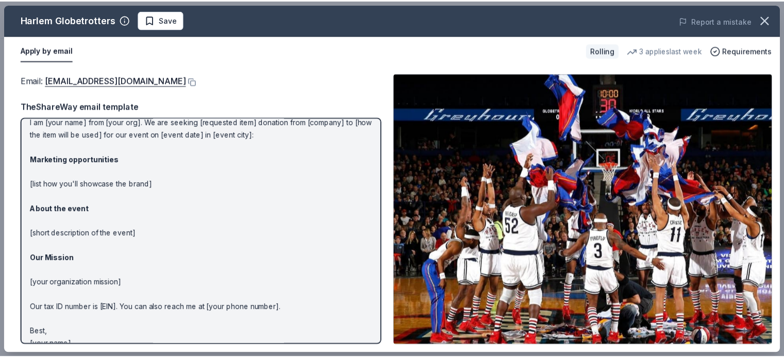
scroll to position [49, 0]
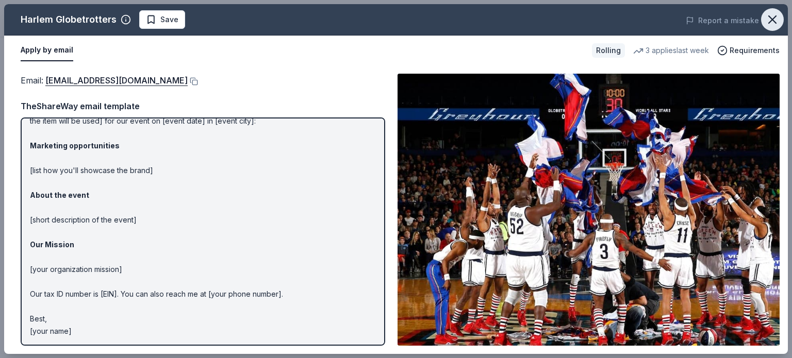
click at [776, 18] on icon "button" at bounding box center [772, 19] width 14 height 14
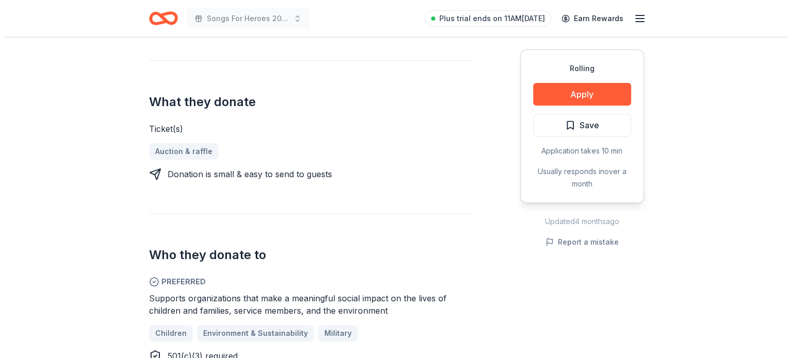
scroll to position [355, 0]
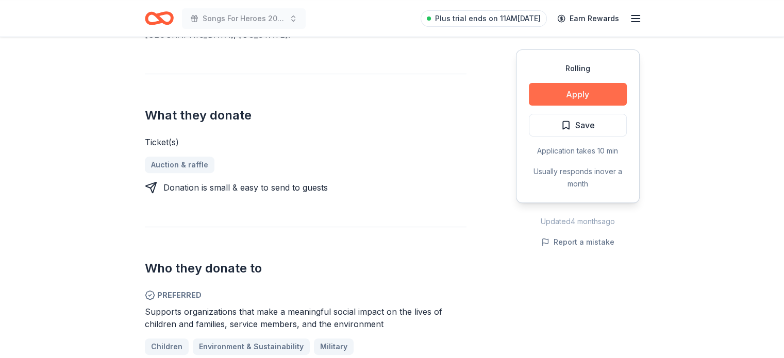
click at [606, 91] on button "Apply" at bounding box center [578, 94] width 98 height 23
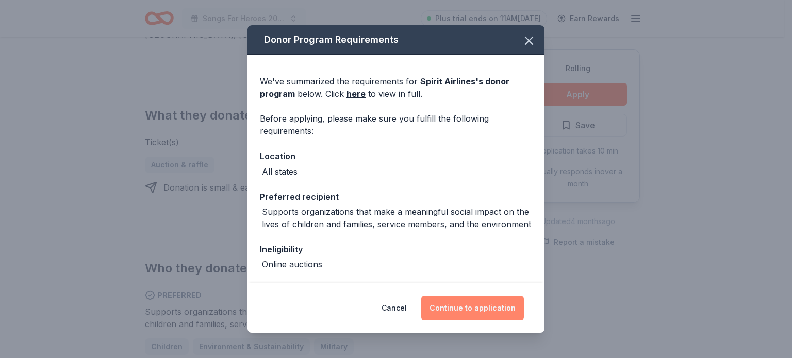
click at [494, 307] on button "Continue to application" at bounding box center [472, 308] width 103 height 25
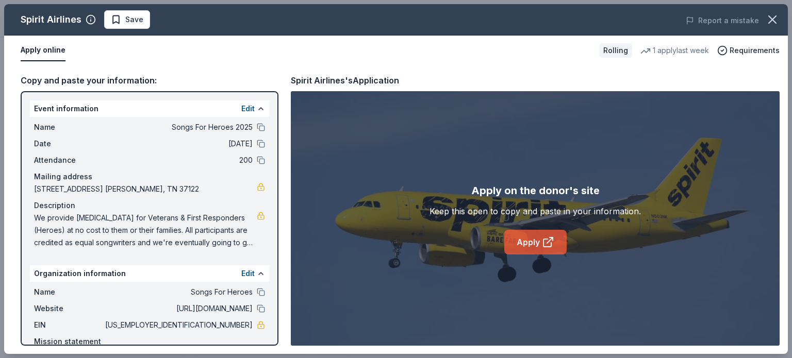
click at [530, 250] on link "Apply" at bounding box center [535, 242] width 62 height 25
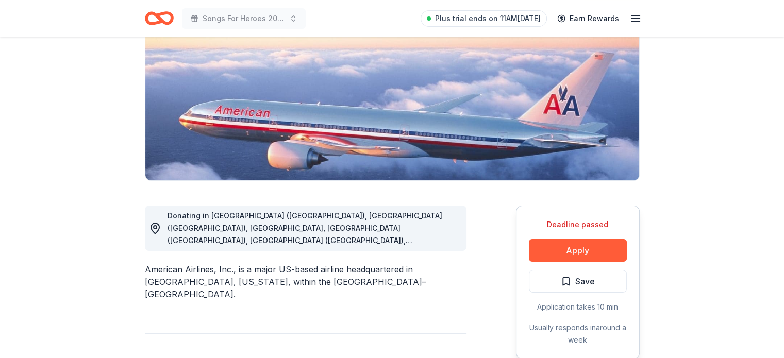
scroll to position [124, 0]
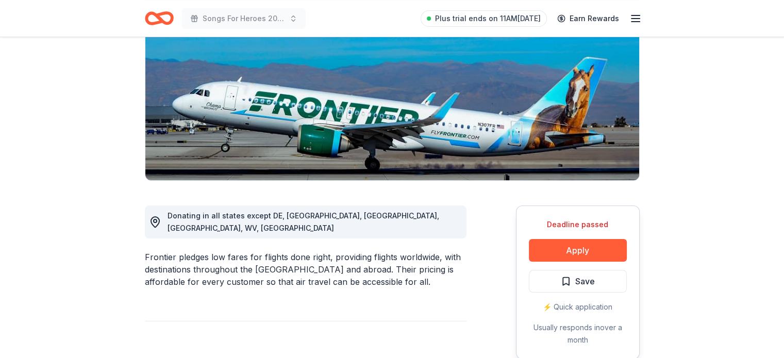
scroll to position [131, 0]
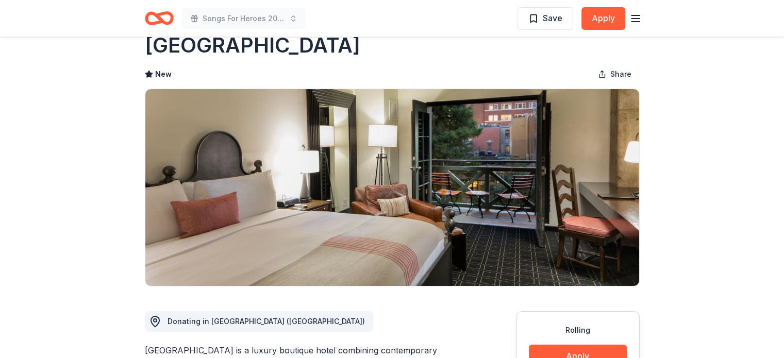
scroll to position [19, 0]
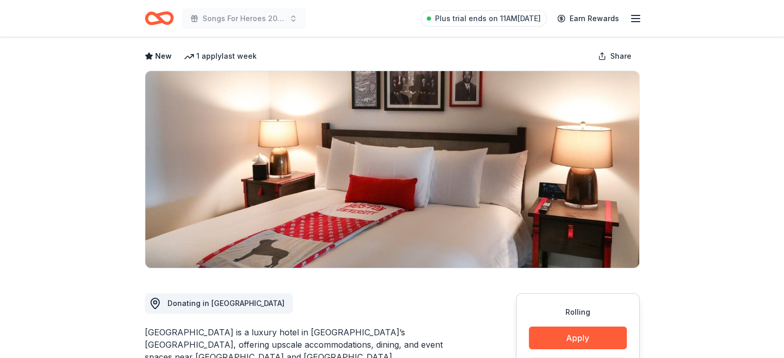
scroll to position [49, 0]
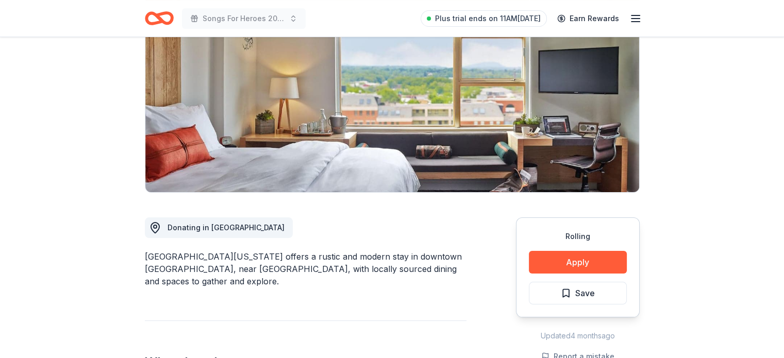
scroll to position [124, 0]
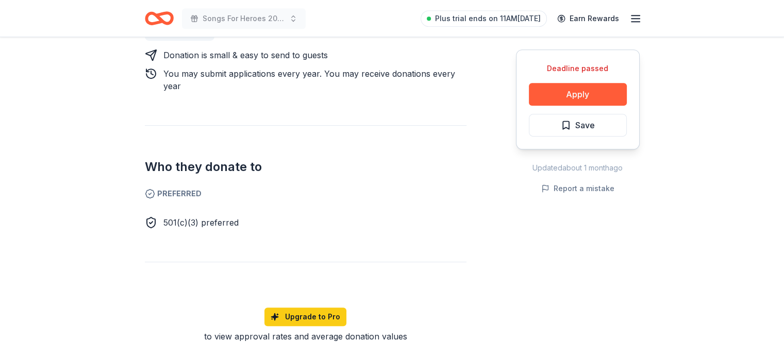
scroll to position [398, 0]
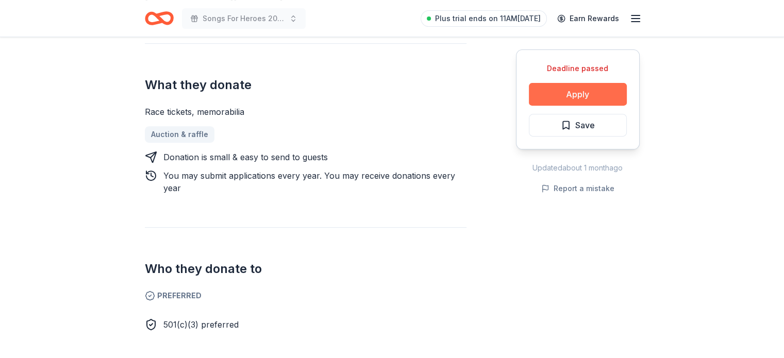
click at [606, 96] on button "Apply" at bounding box center [578, 94] width 98 height 23
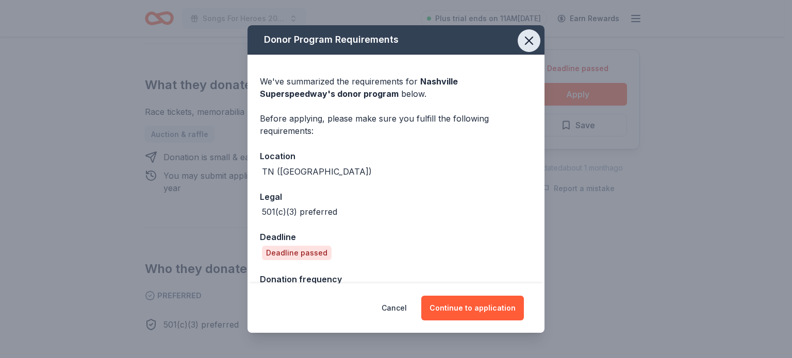
click at [525, 38] on icon "button" at bounding box center [528, 40] width 7 height 7
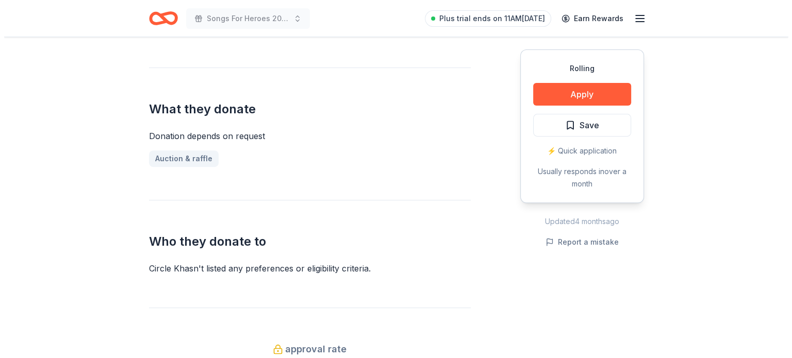
scroll to position [315, 0]
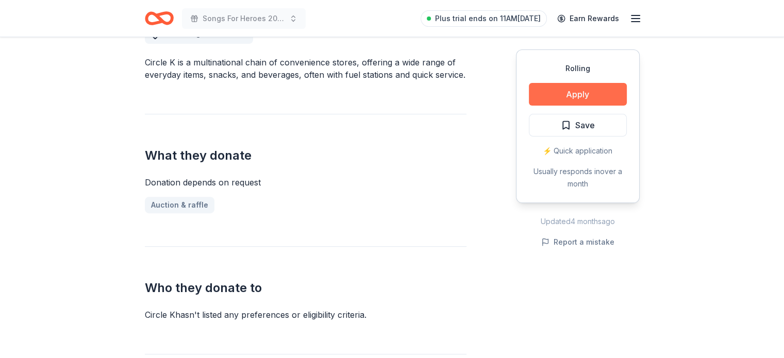
click at [607, 94] on button "Apply" at bounding box center [578, 94] width 98 height 23
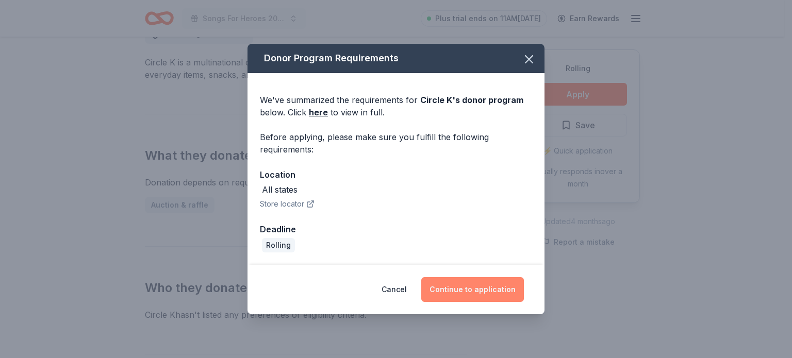
click at [468, 284] on button "Continue to application" at bounding box center [472, 289] width 103 height 25
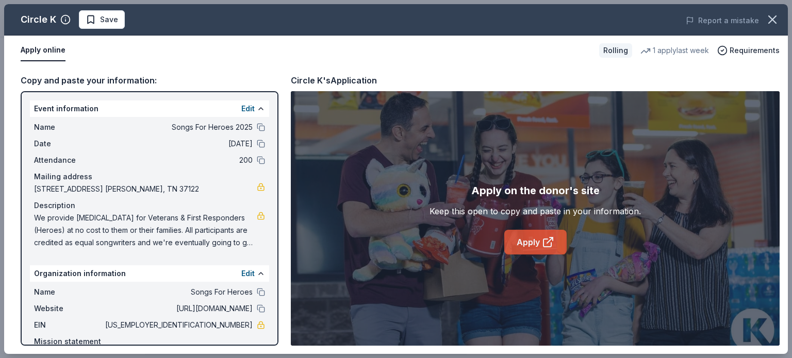
click at [529, 245] on link "Apply" at bounding box center [535, 242] width 62 height 25
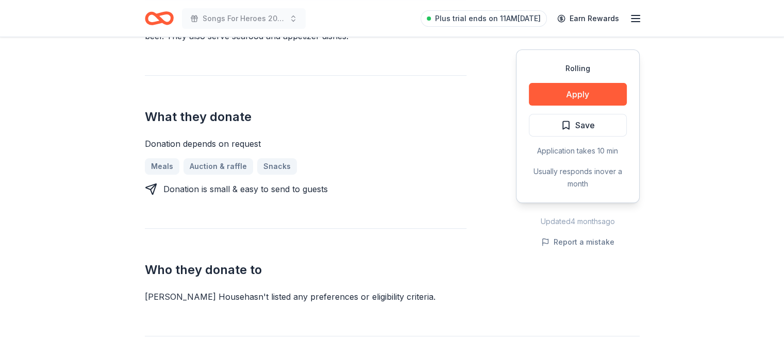
scroll to position [377, 0]
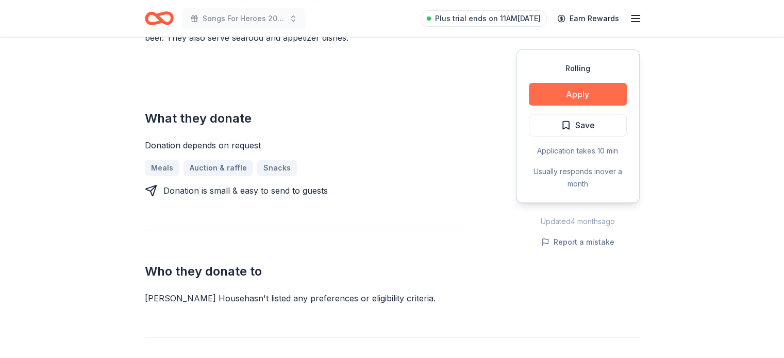
click at [578, 92] on button "Apply" at bounding box center [578, 94] width 98 height 23
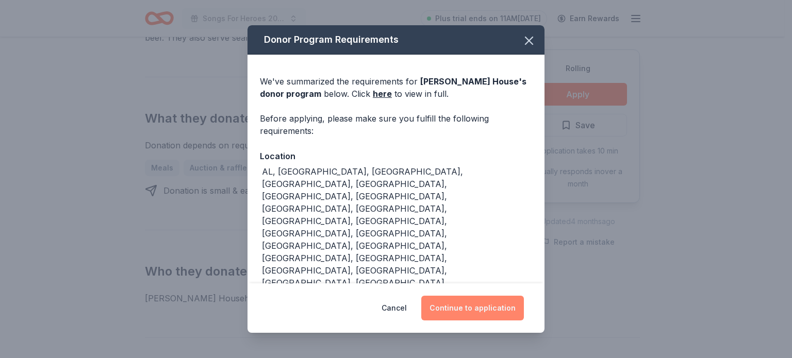
click at [484, 311] on button "Continue to application" at bounding box center [472, 308] width 103 height 25
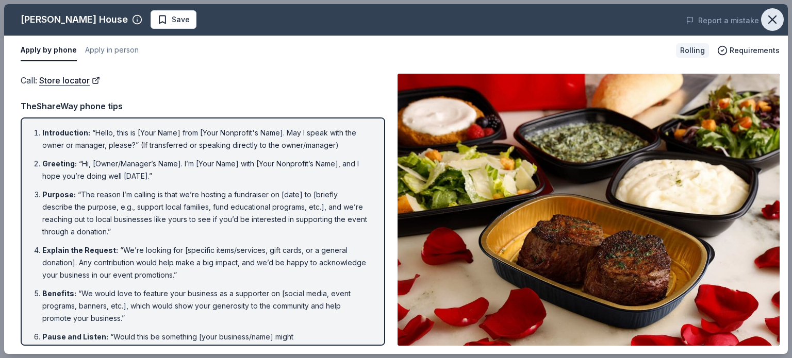
click at [777, 16] on icon "button" at bounding box center [772, 19] width 14 height 14
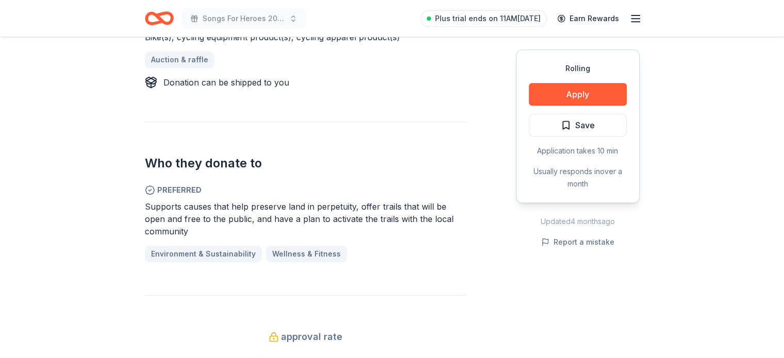
scroll to position [478, 0]
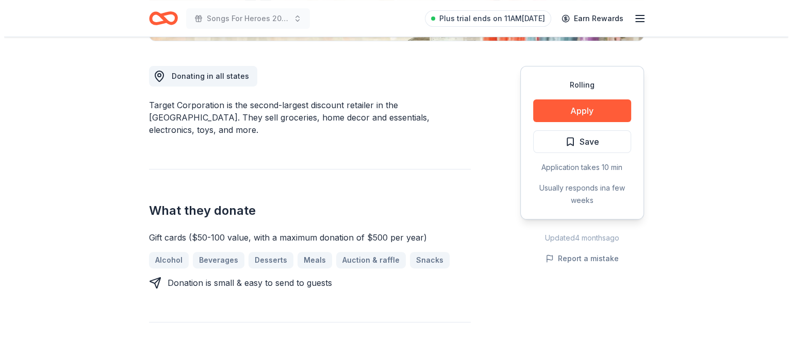
scroll to position [276, 0]
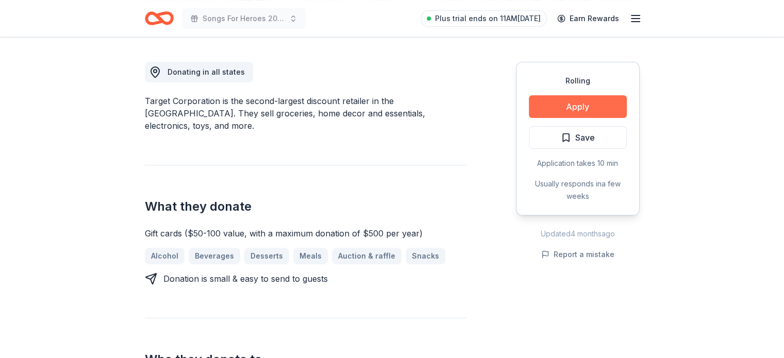
click at [607, 98] on button "Apply" at bounding box center [578, 106] width 98 height 23
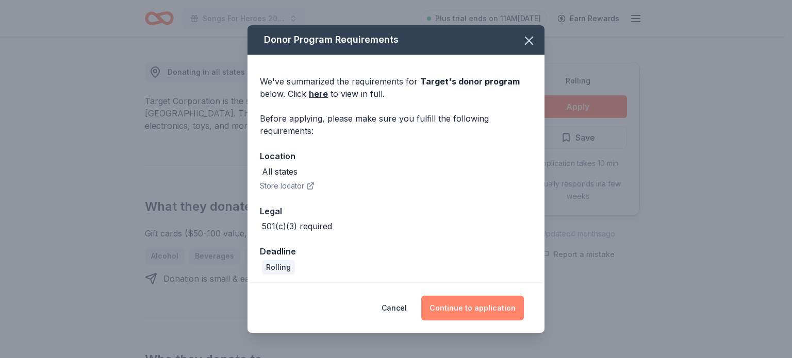
click at [491, 308] on button "Continue to application" at bounding box center [472, 308] width 103 height 25
